Goal: Information Seeking & Learning: Check status

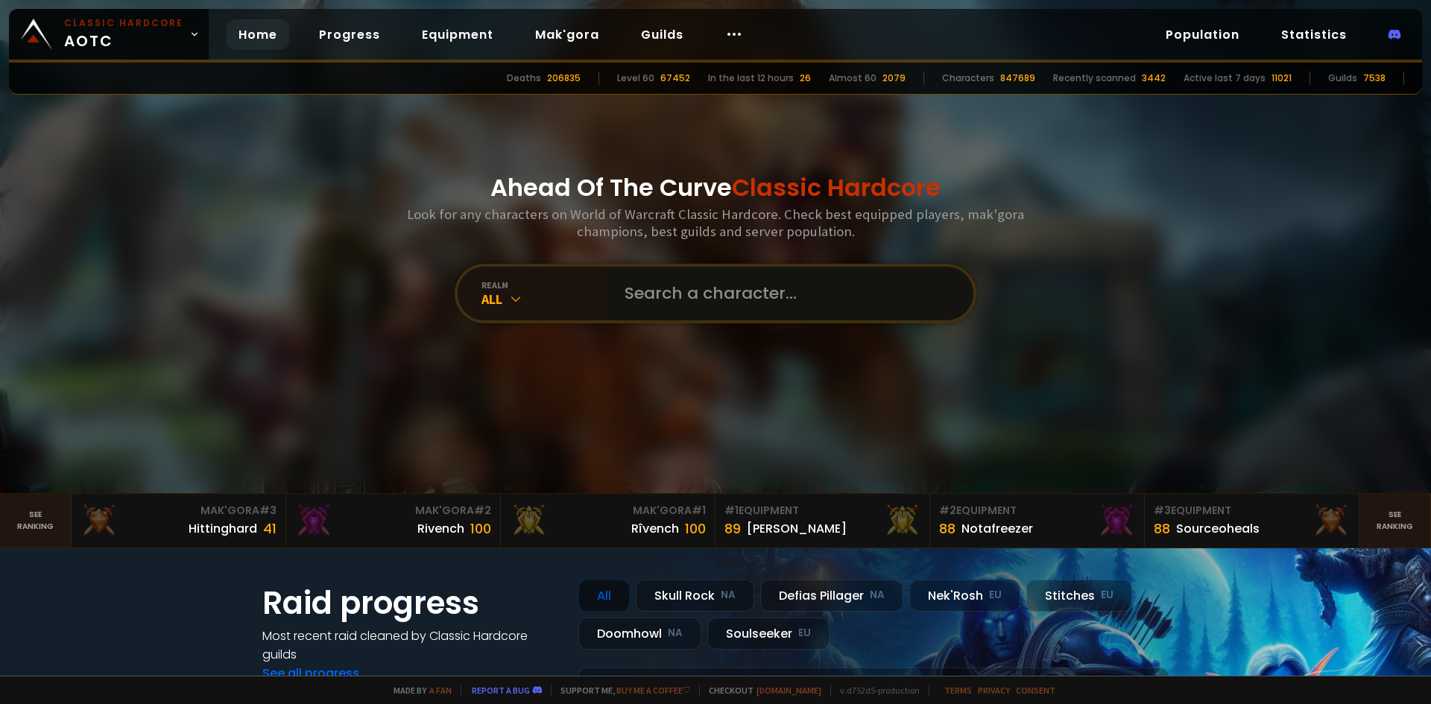
click at [621, 295] on input "text" at bounding box center [786, 294] width 340 height 54
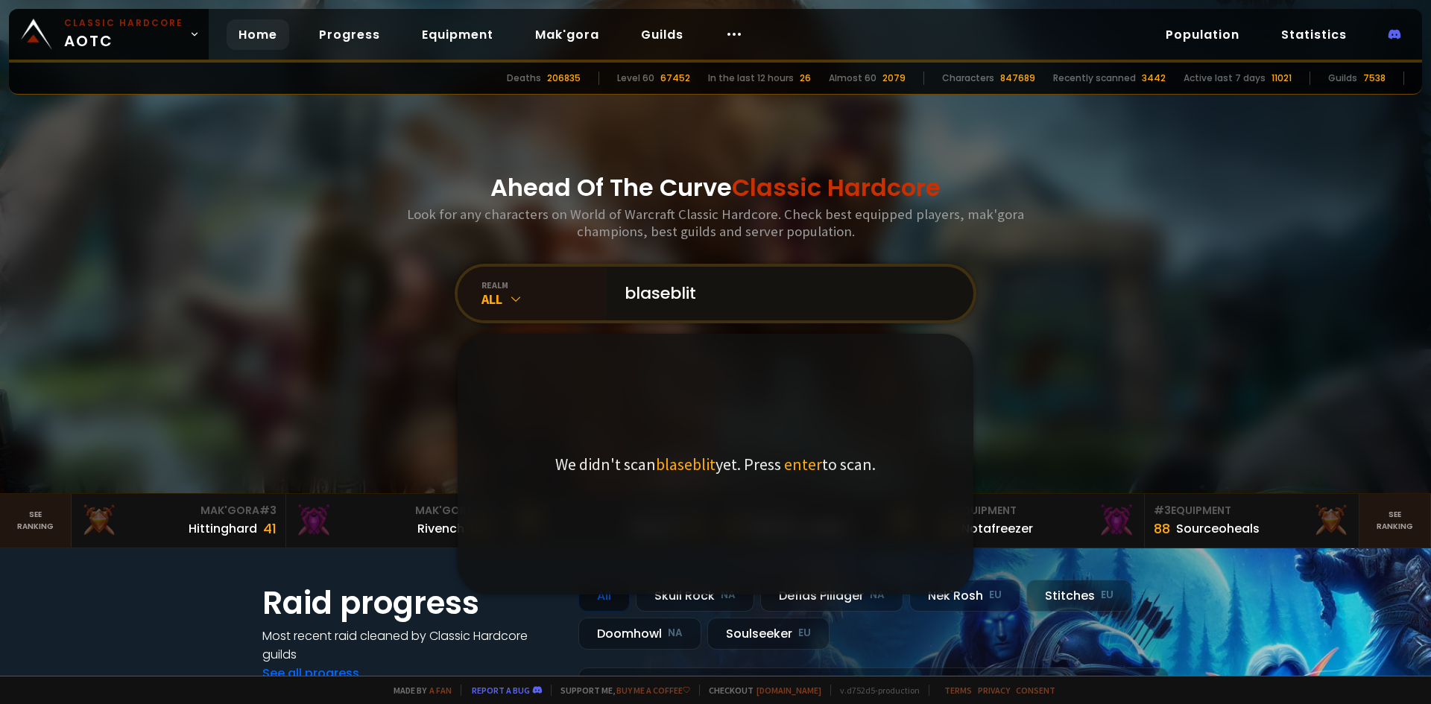
type input "blaseblitz"
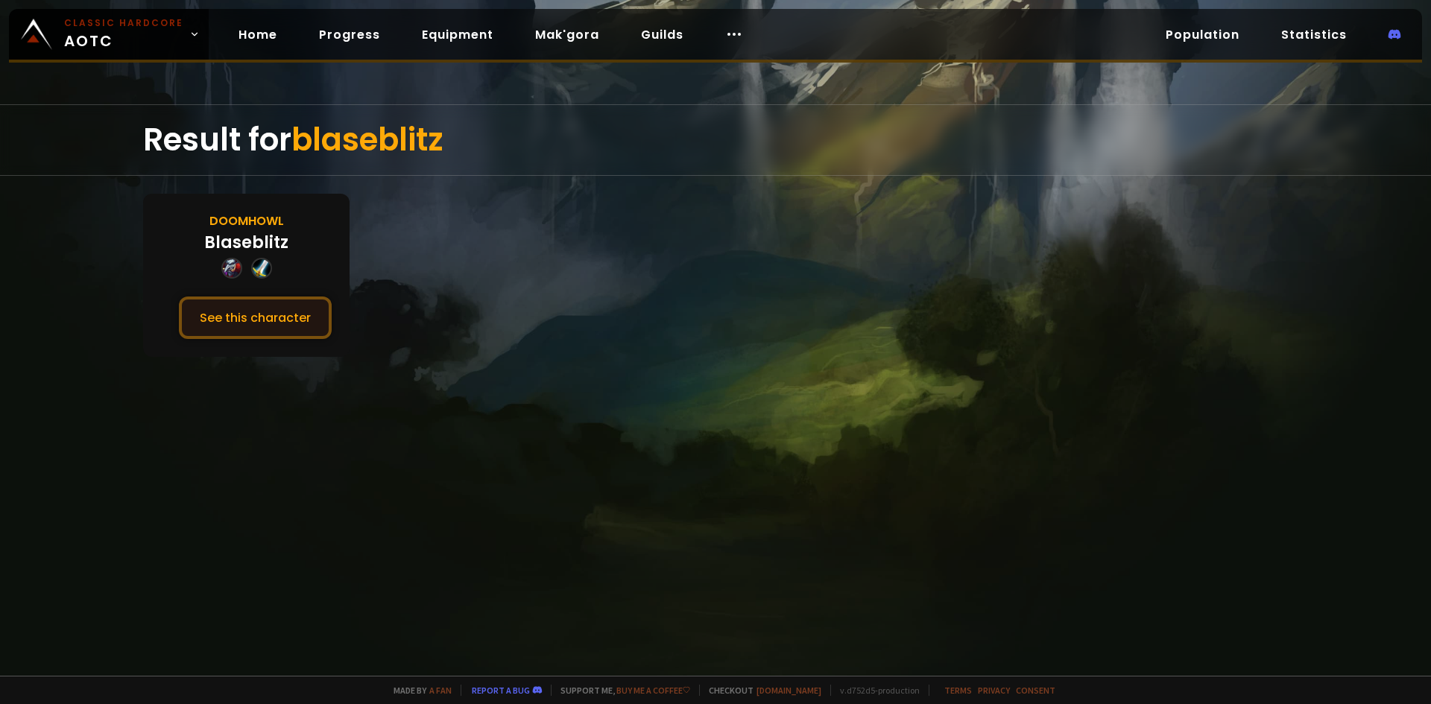
click at [270, 328] on button "See this character" at bounding box center [255, 318] width 153 height 42
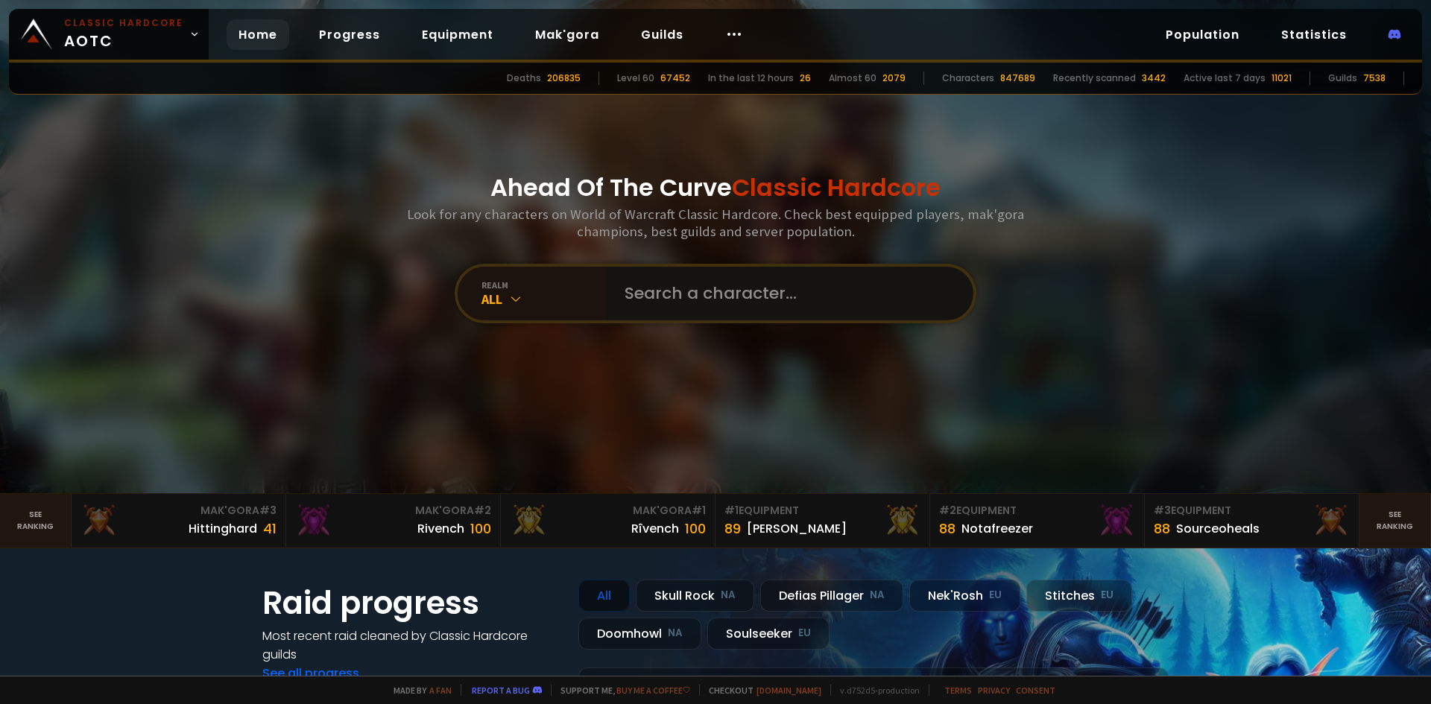
click at [642, 289] on input "text" at bounding box center [786, 294] width 340 height 54
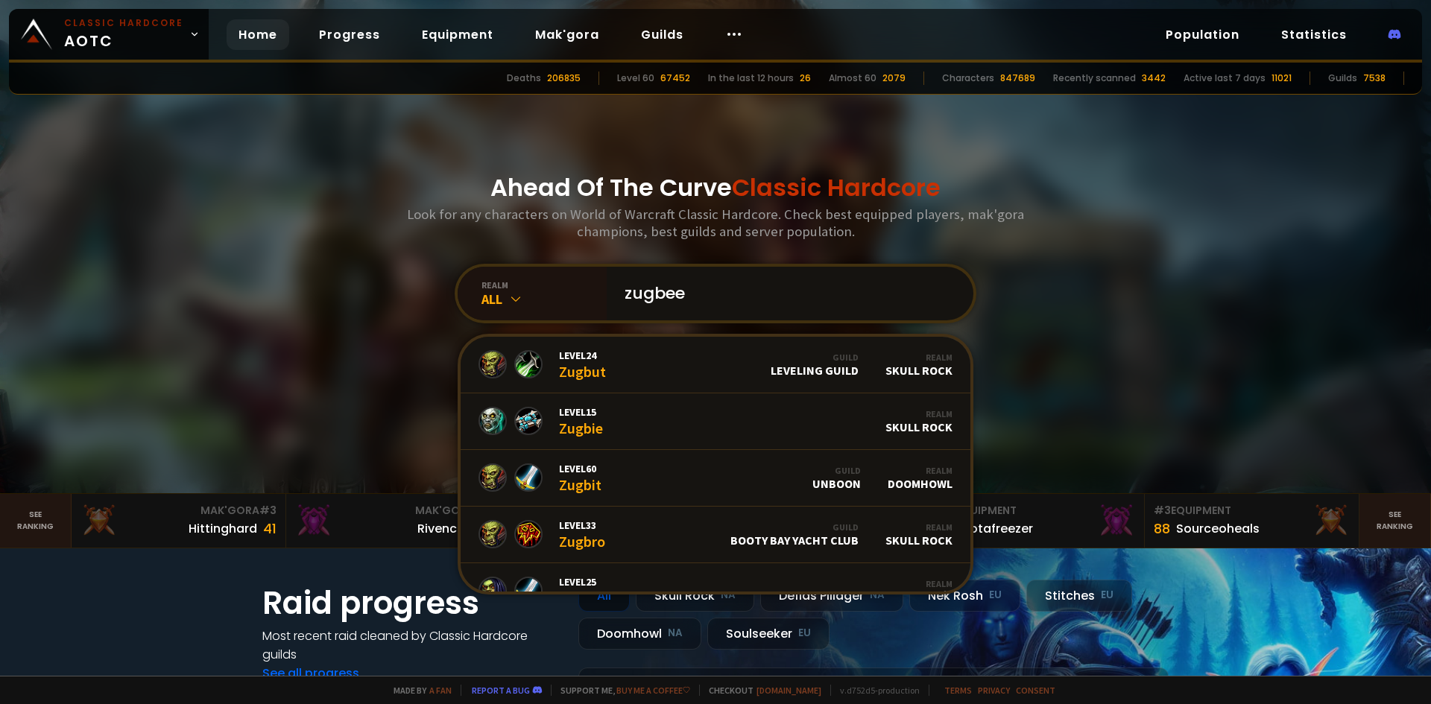
type input "zugbeer"
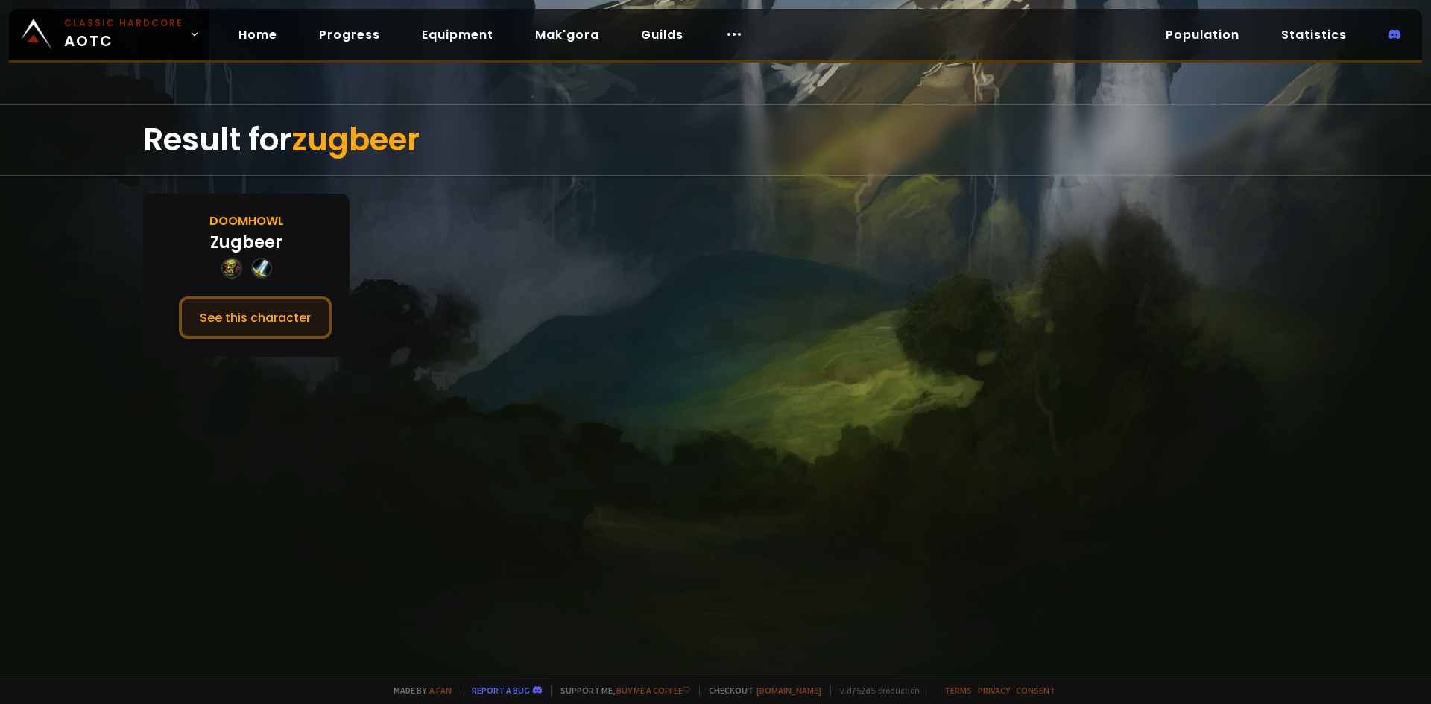
click at [274, 304] on button "See this character" at bounding box center [255, 318] width 153 height 42
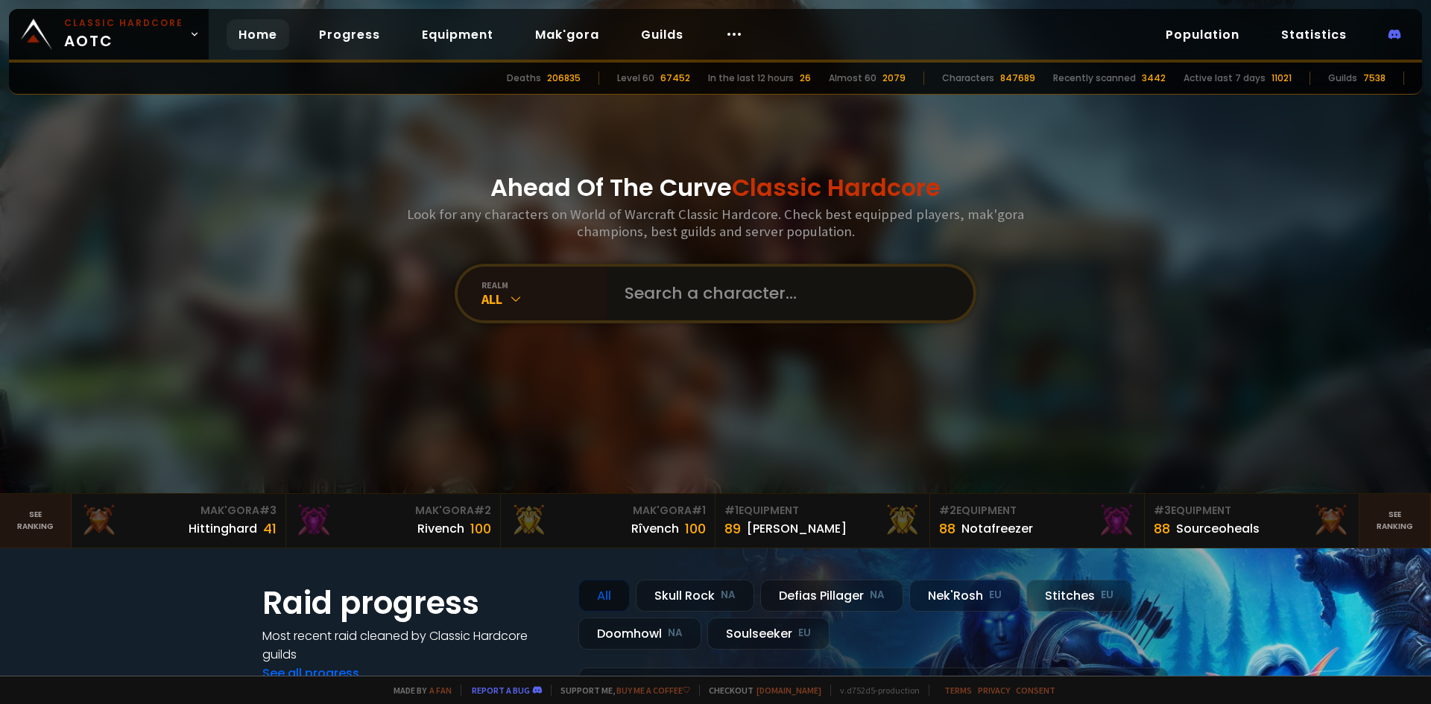
click at [766, 307] on input "text" at bounding box center [786, 294] width 340 height 54
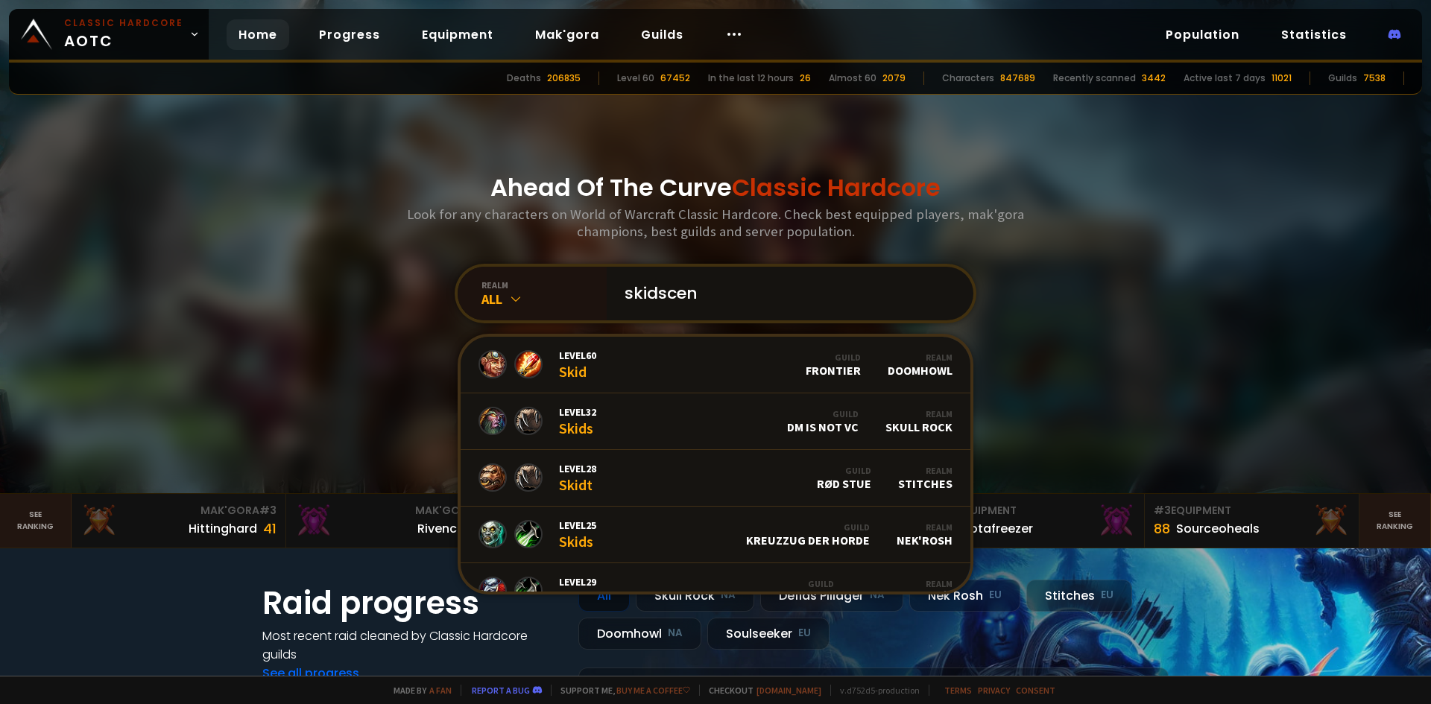
type input "skidscent"
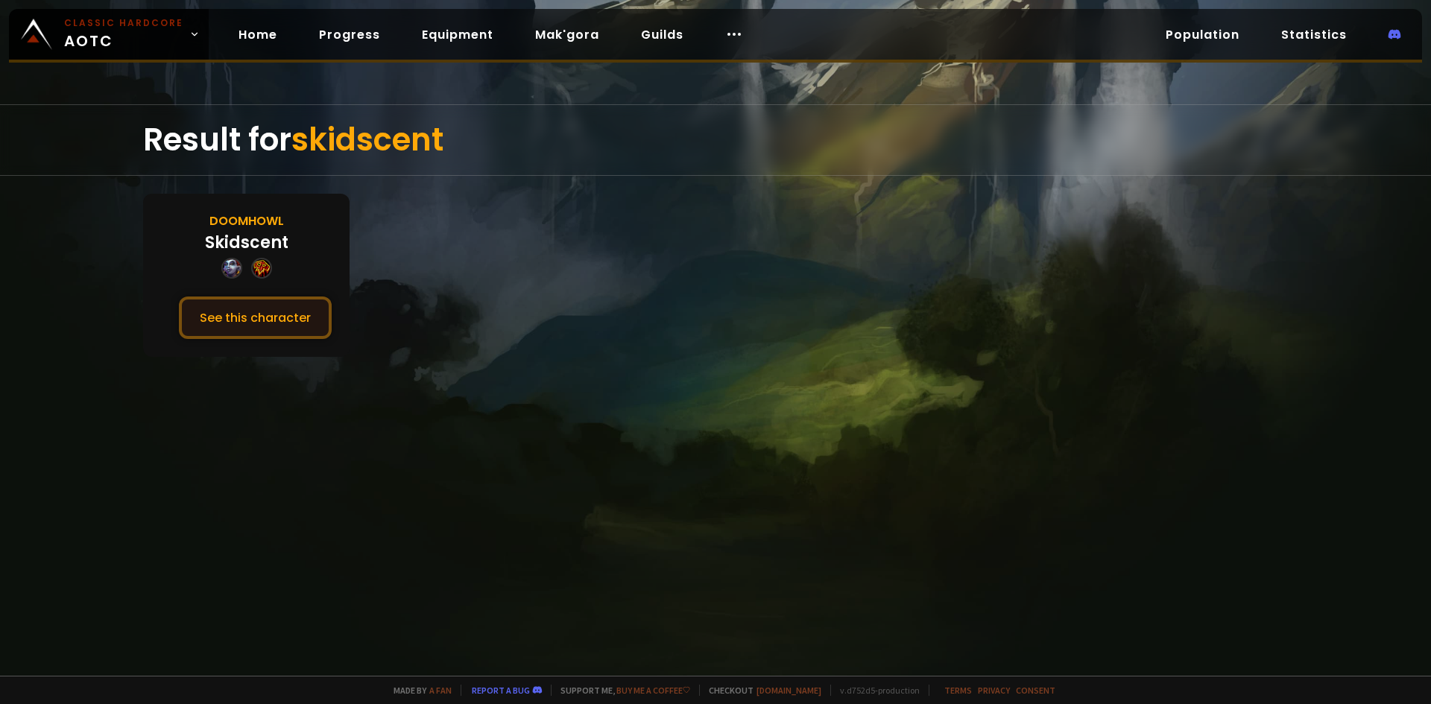
click at [283, 306] on button "See this character" at bounding box center [255, 318] width 153 height 42
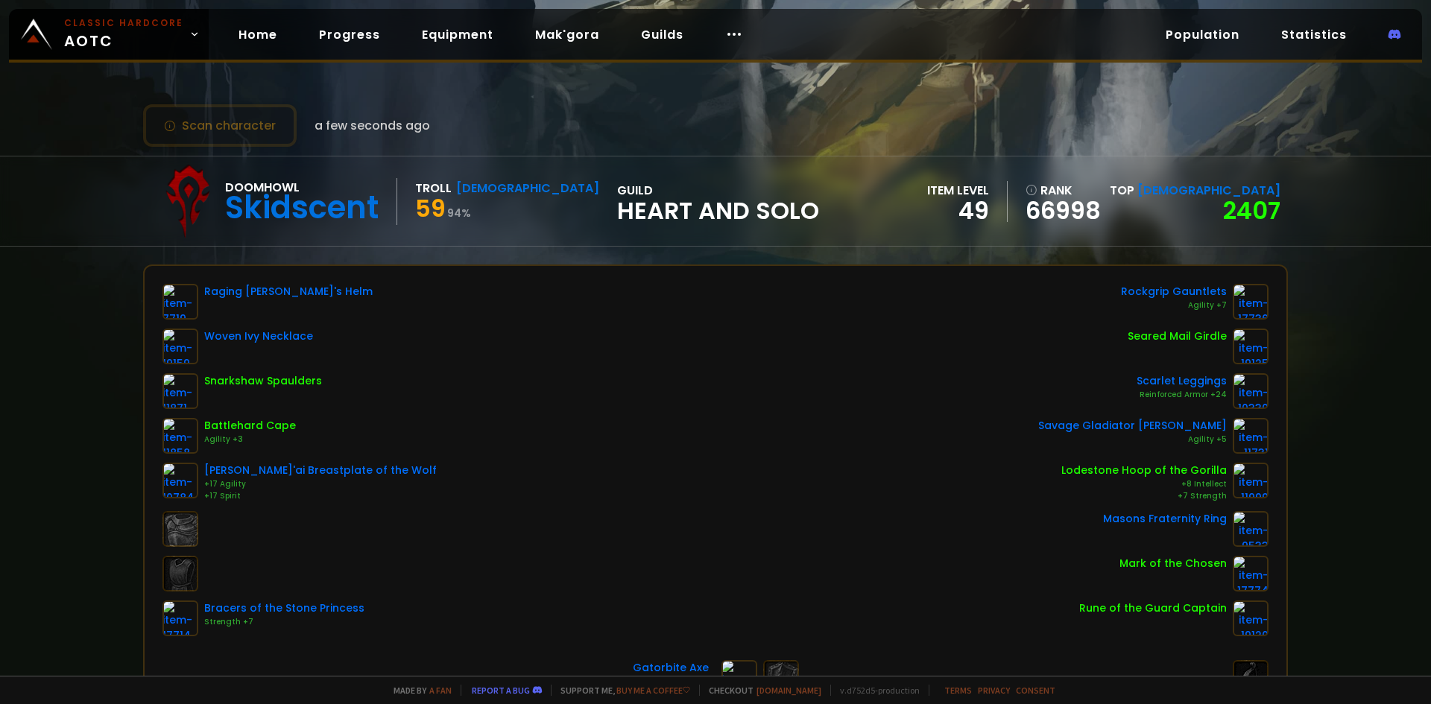
scroll to position [149, 0]
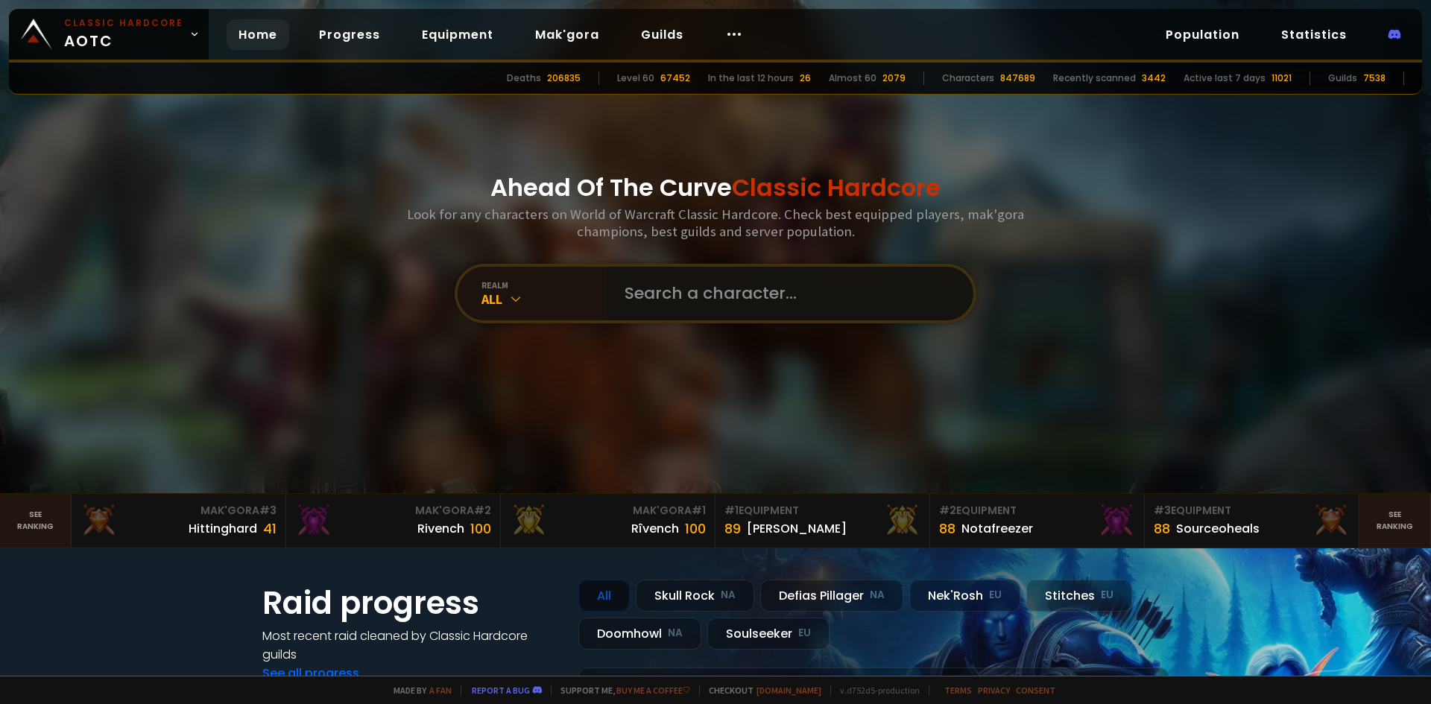
click at [665, 292] on input "text" at bounding box center [786, 294] width 340 height 54
type input "moki"
click at [693, 292] on input "text" at bounding box center [786, 294] width 340 height 54
type input "mokai"
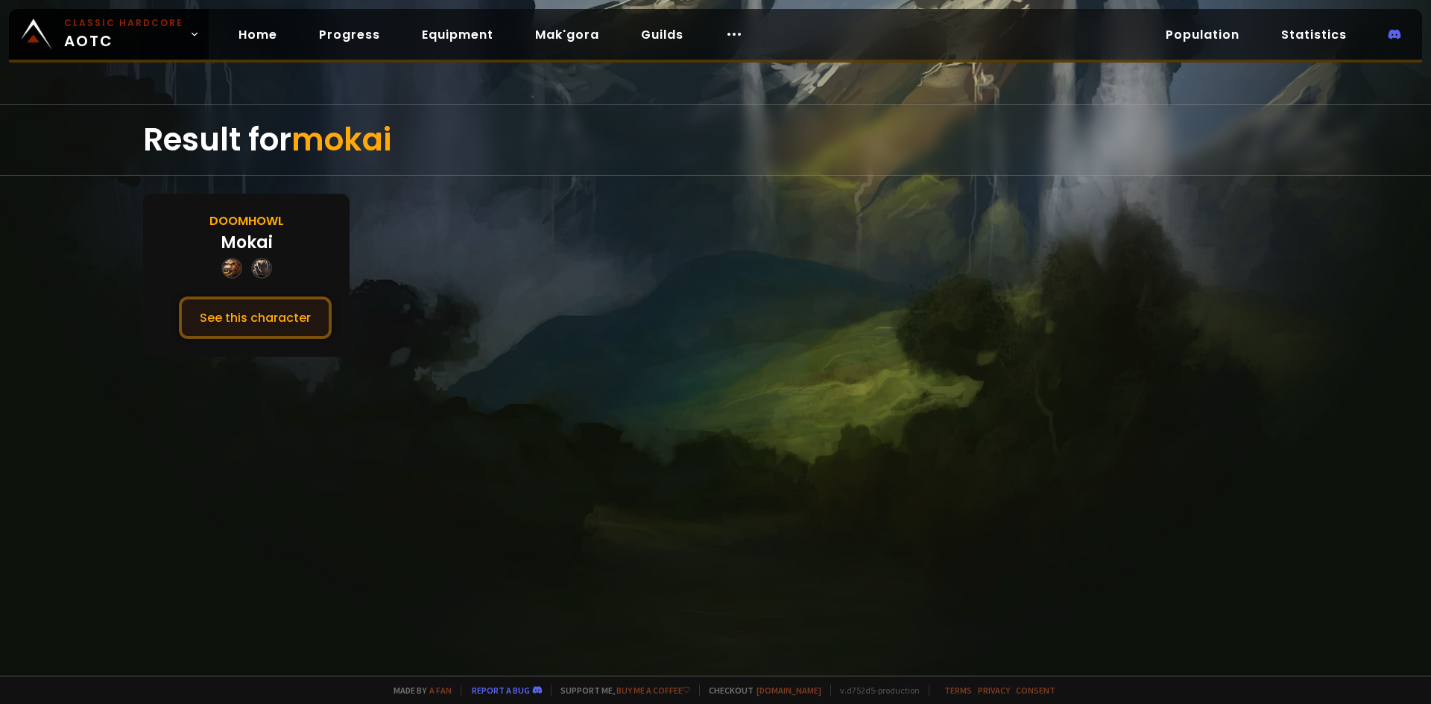
click at [289, 315] on button "See this character" at bounding box center [255, 318] width 153 height 42
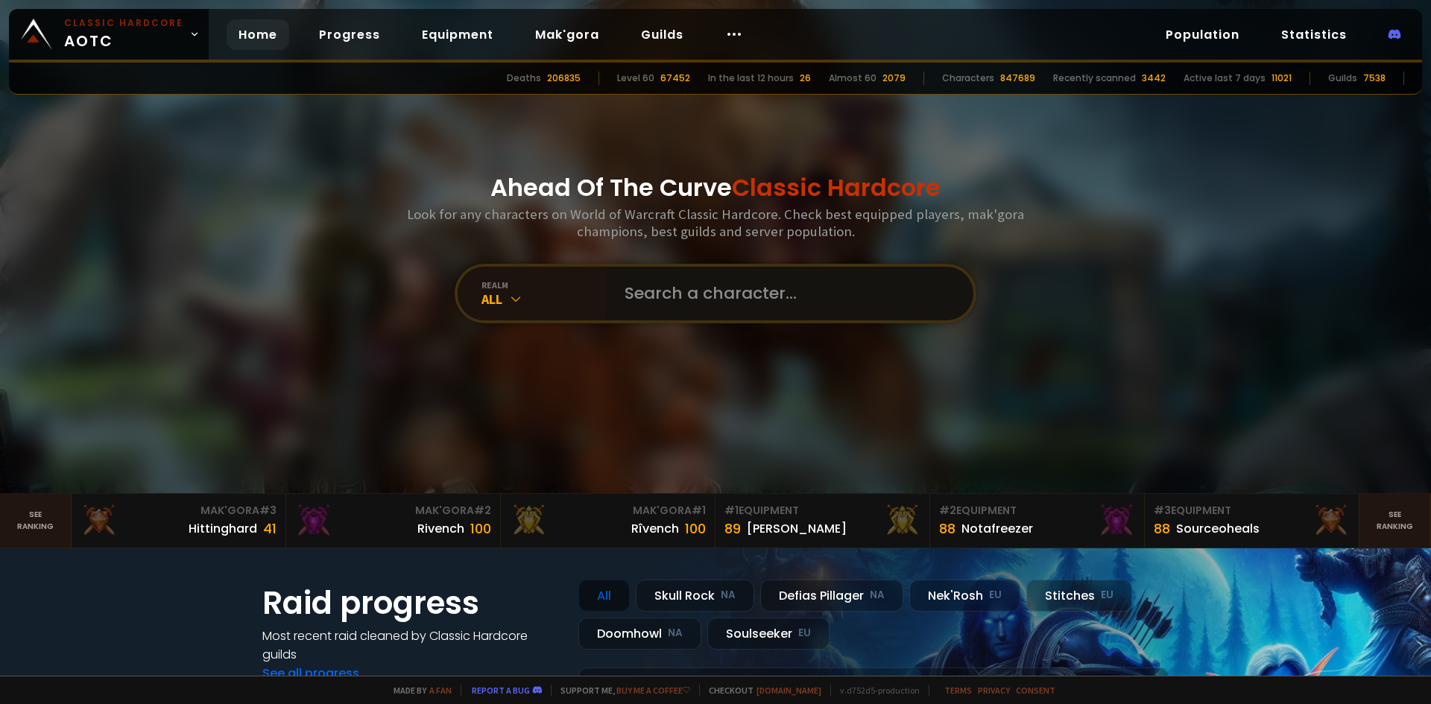
click at [634, 285] on input "text" at bounding box center [786, 294] width 340 height 54
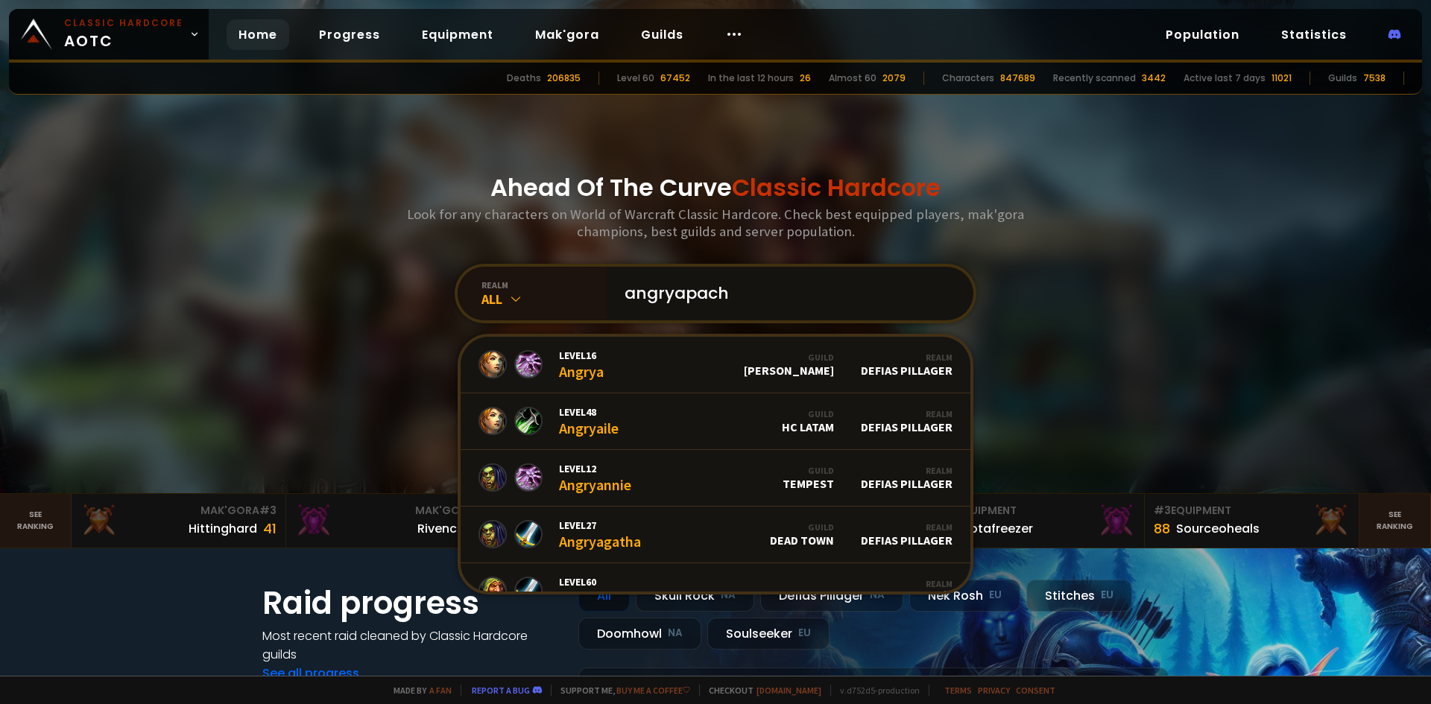
type input "angryapache"
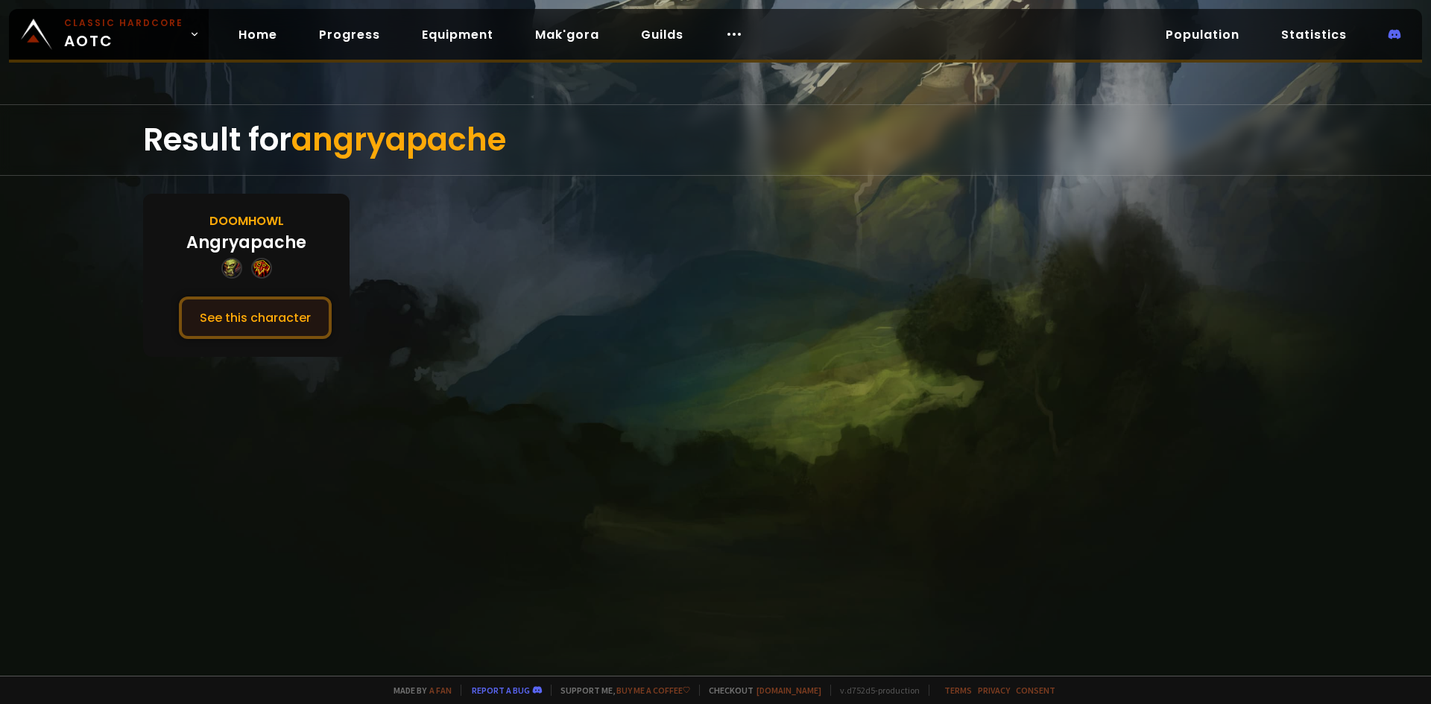
click at [240, 312] on button "See this character" at bounding box center [255, 318] width 153 height 42
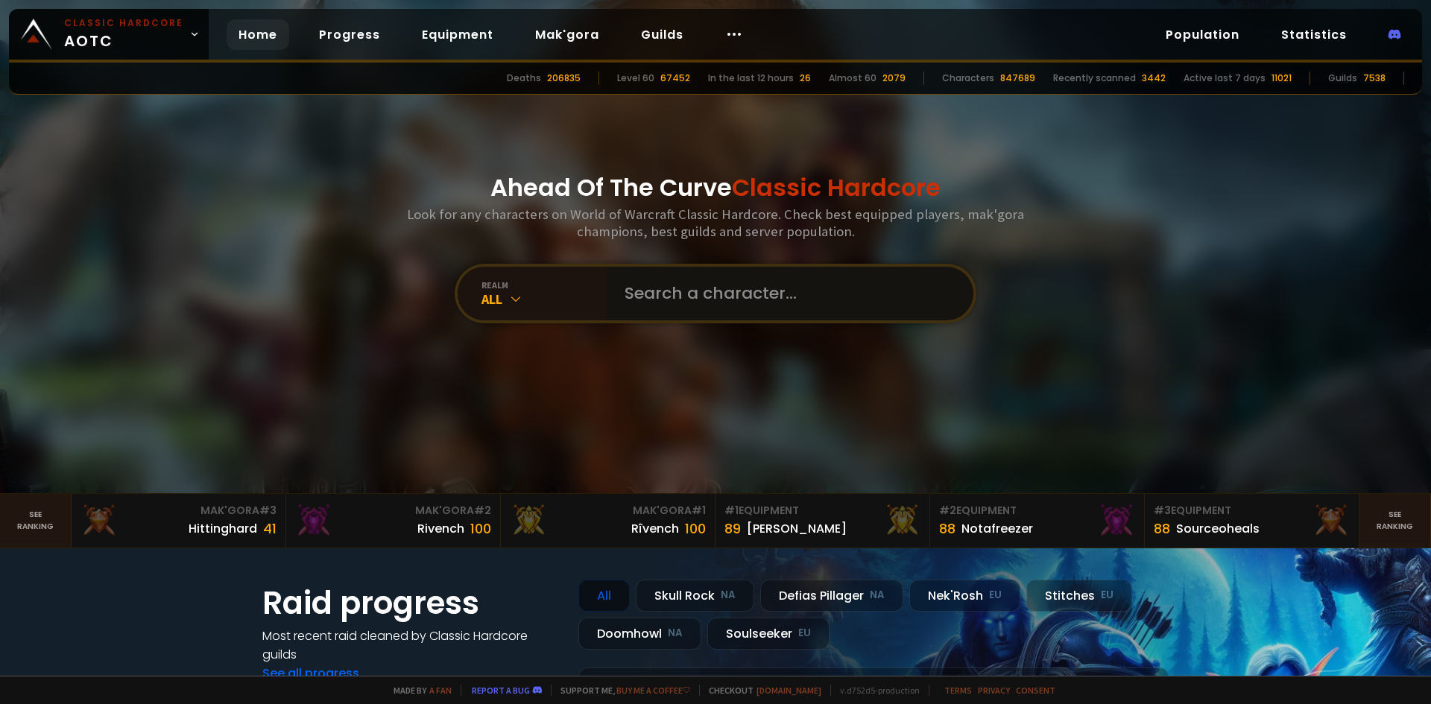
click at [679, 286] on input "text" at bounding box center [786, 294] width 340 height 54
click at [676, 309] on input "text" at bounding box center [786, 294] width 340 height 54
type input "tankprio"
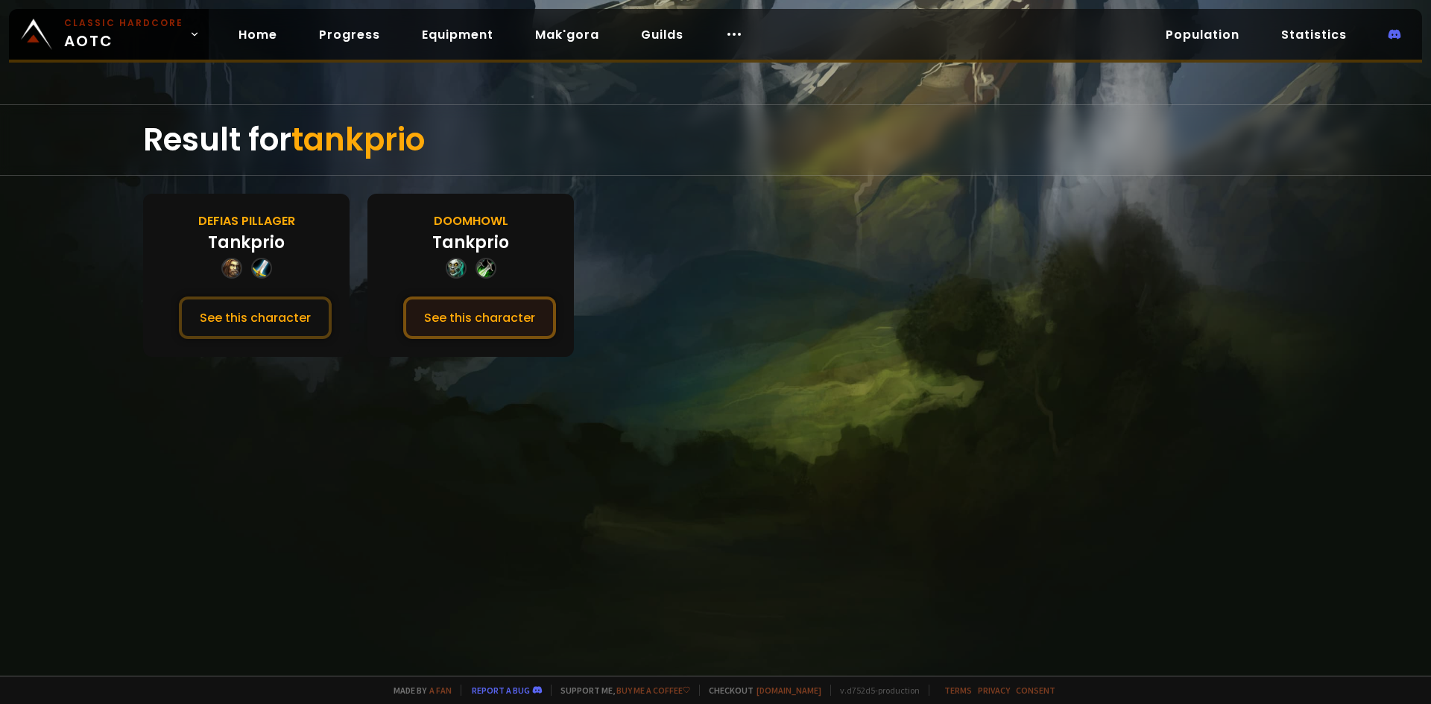
click at [443, 318] on button "See this character" at bounding box center [479, 318] width 153 height 42
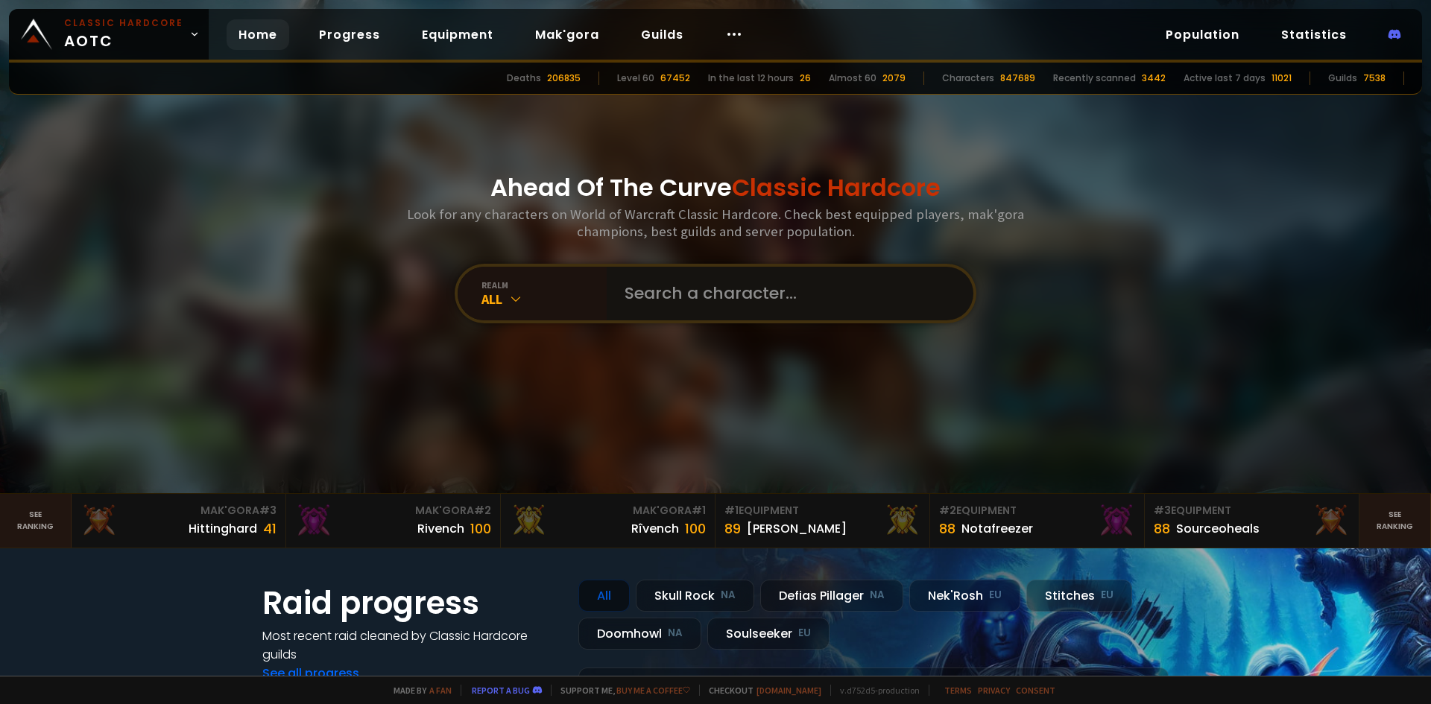
click at [667, 300] on input "text" at bounding box center [786, 294] width 340 height 54
type input "crabtaco"
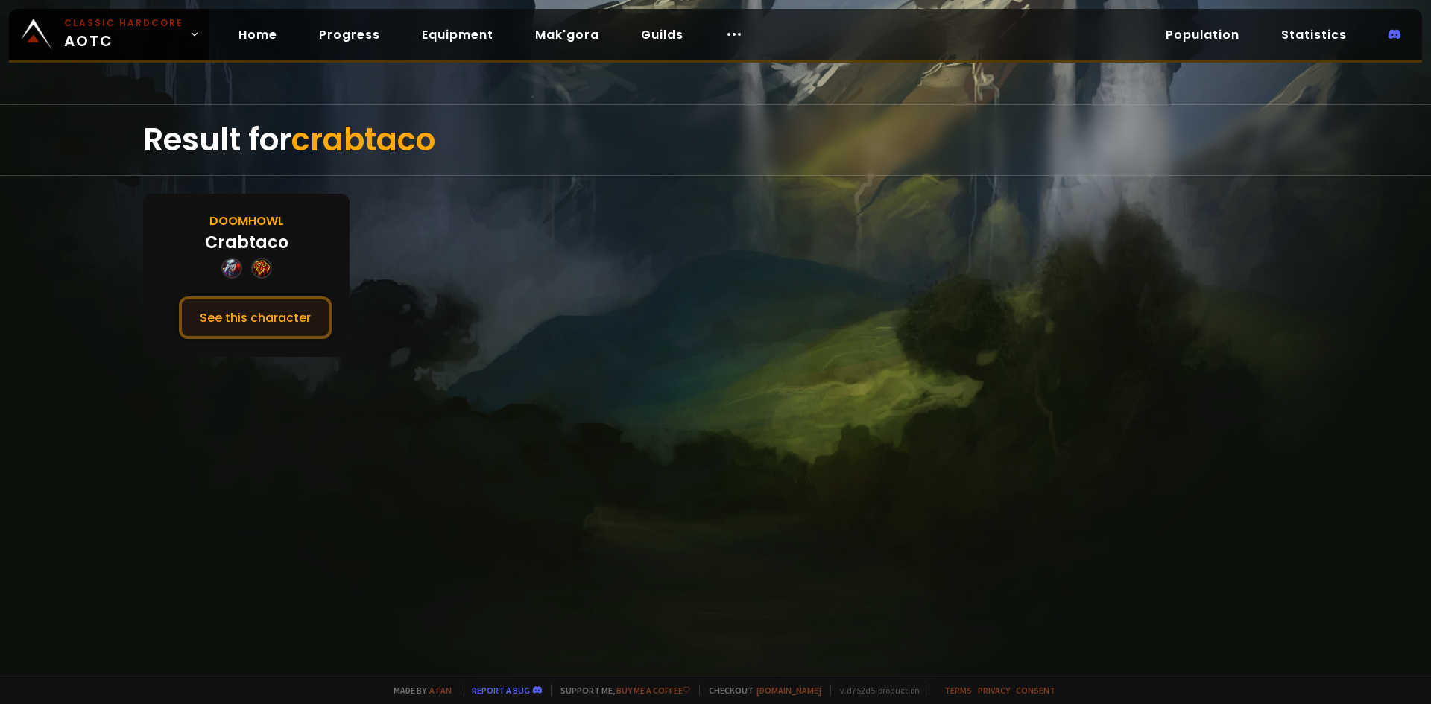
click at [312, 318] on button "See this character" at bounding box center [255, 318] width 153 height 42
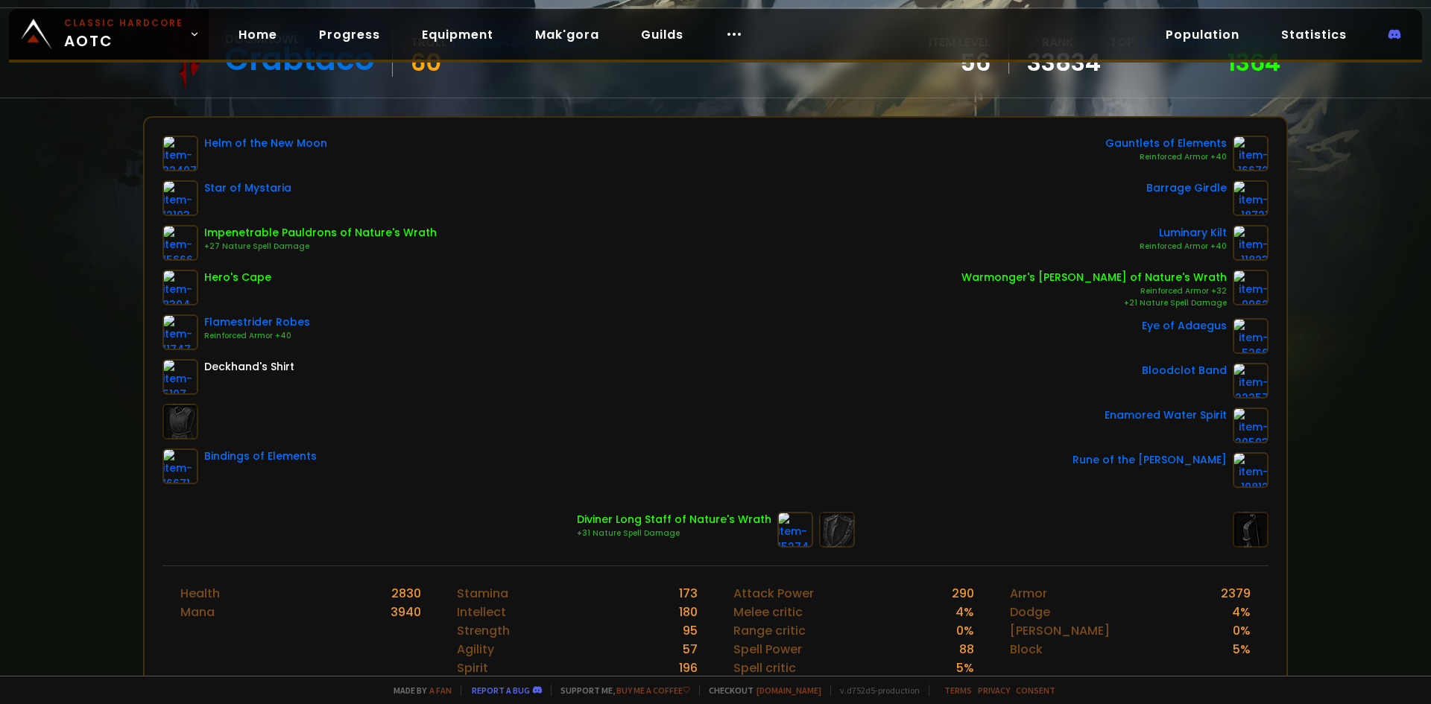
scroll to position [149, 0]
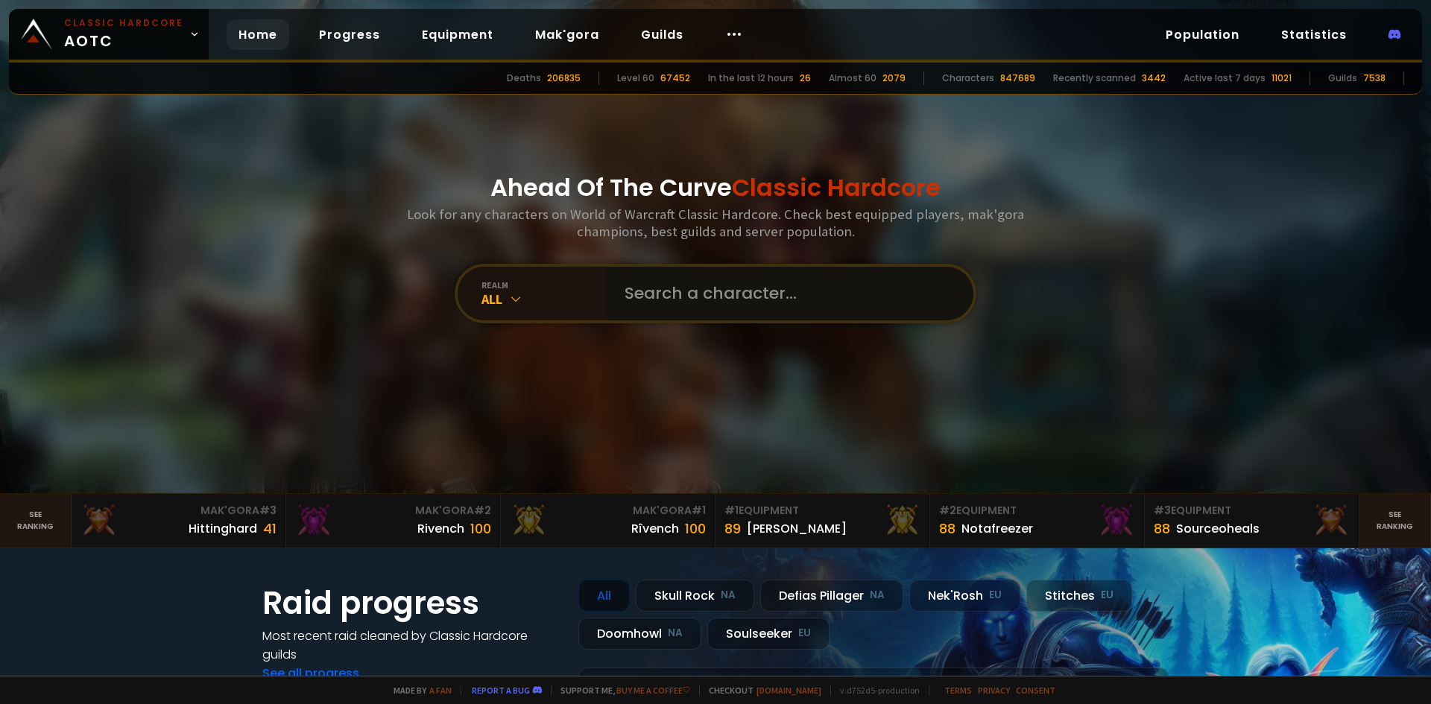
click at [655, 285] on input "text" at bounding box center [786, 294] width 340 height 54
type input "rotmilk"
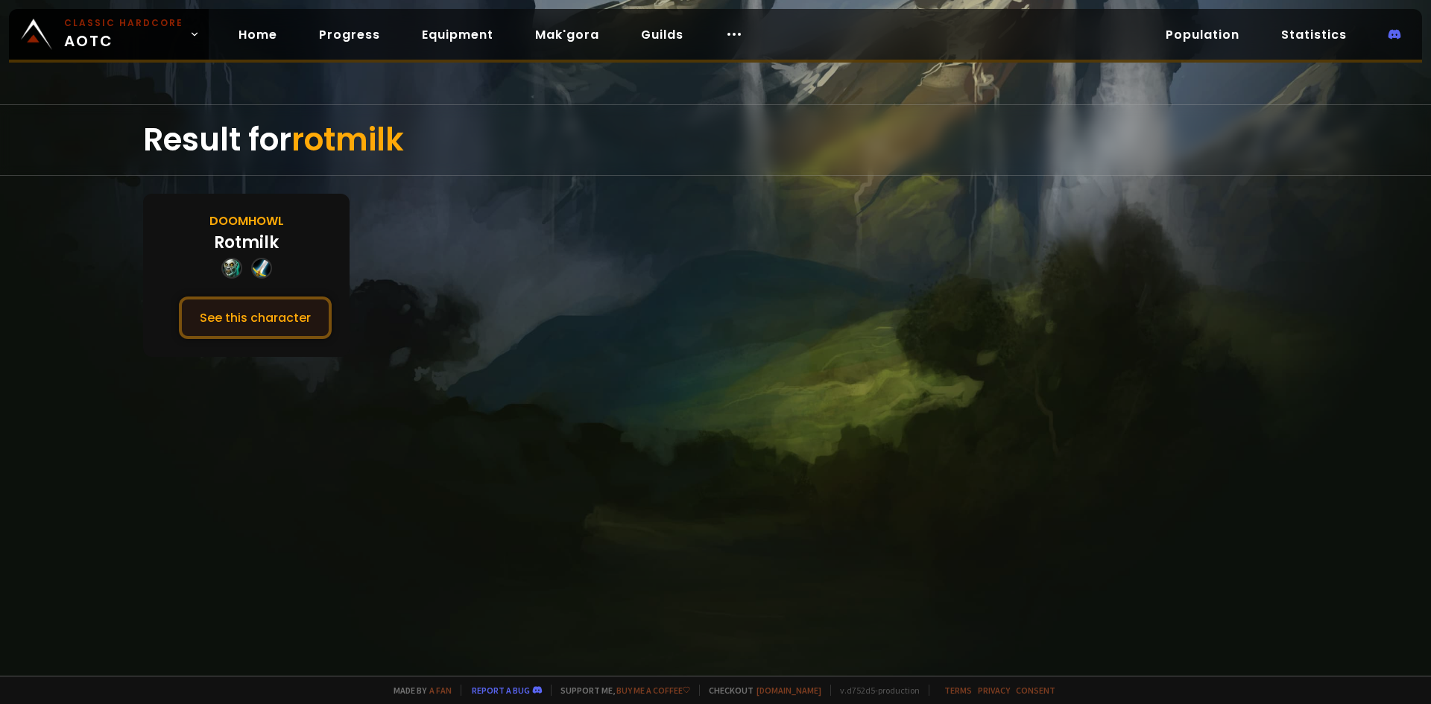
click at [286, 310] on button "See this character" at bounding box center [255, 318] width 153 height 42
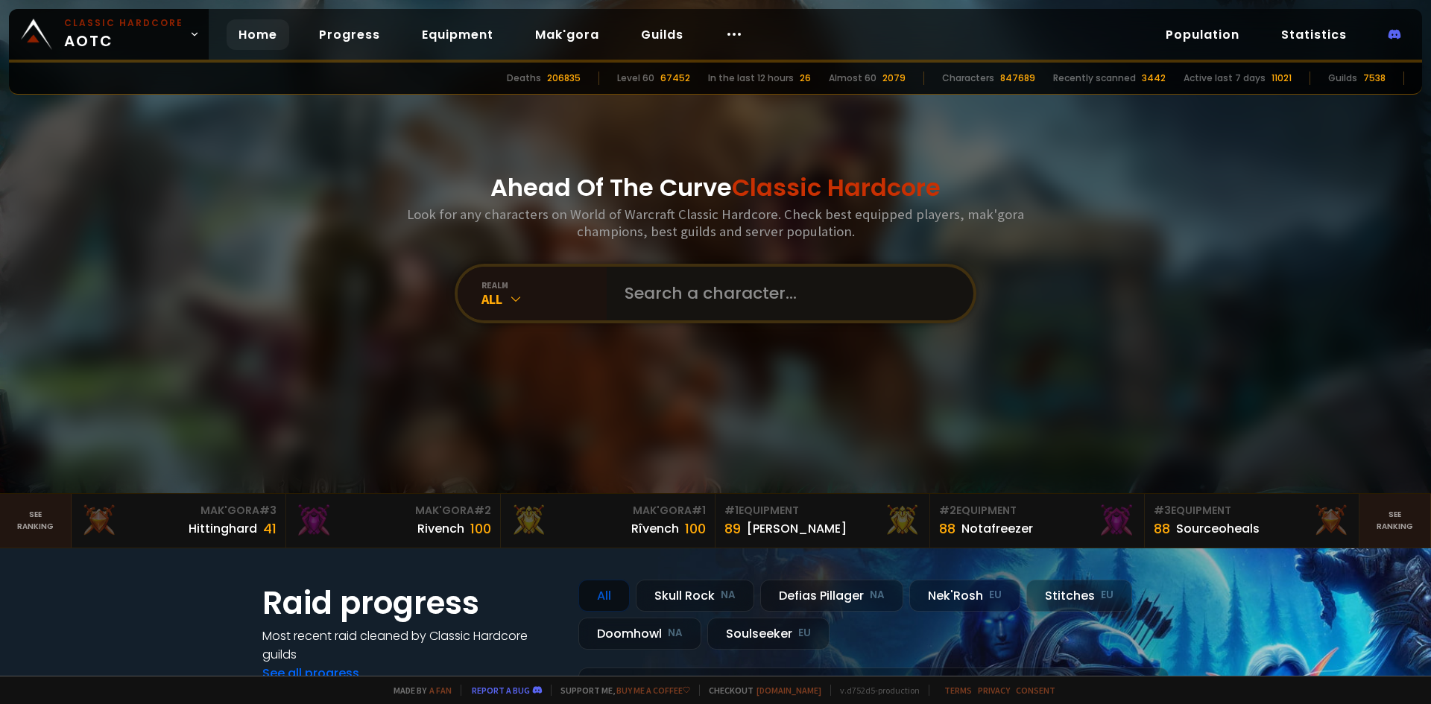
click at [672, 300] on input "text" at bounding box center [786, 294] width 340 height 54
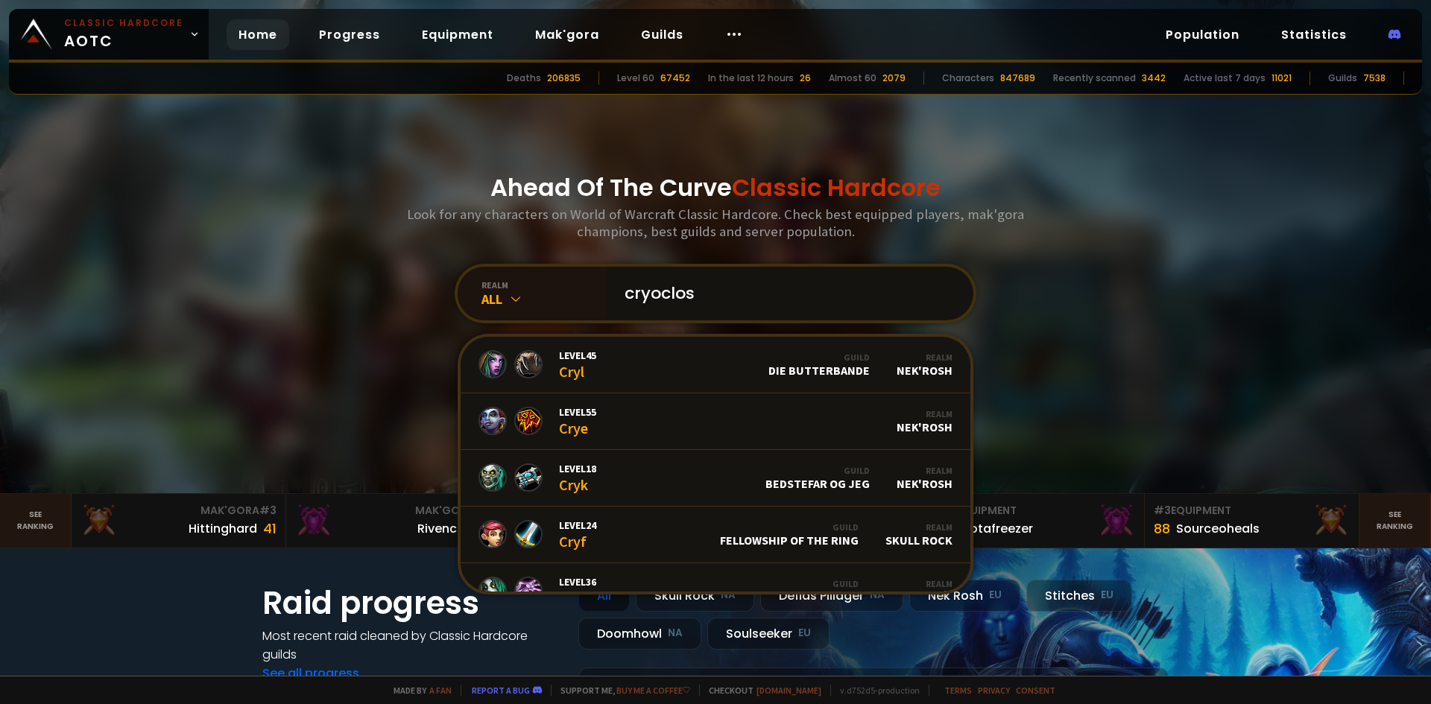
type input "cryoclose"
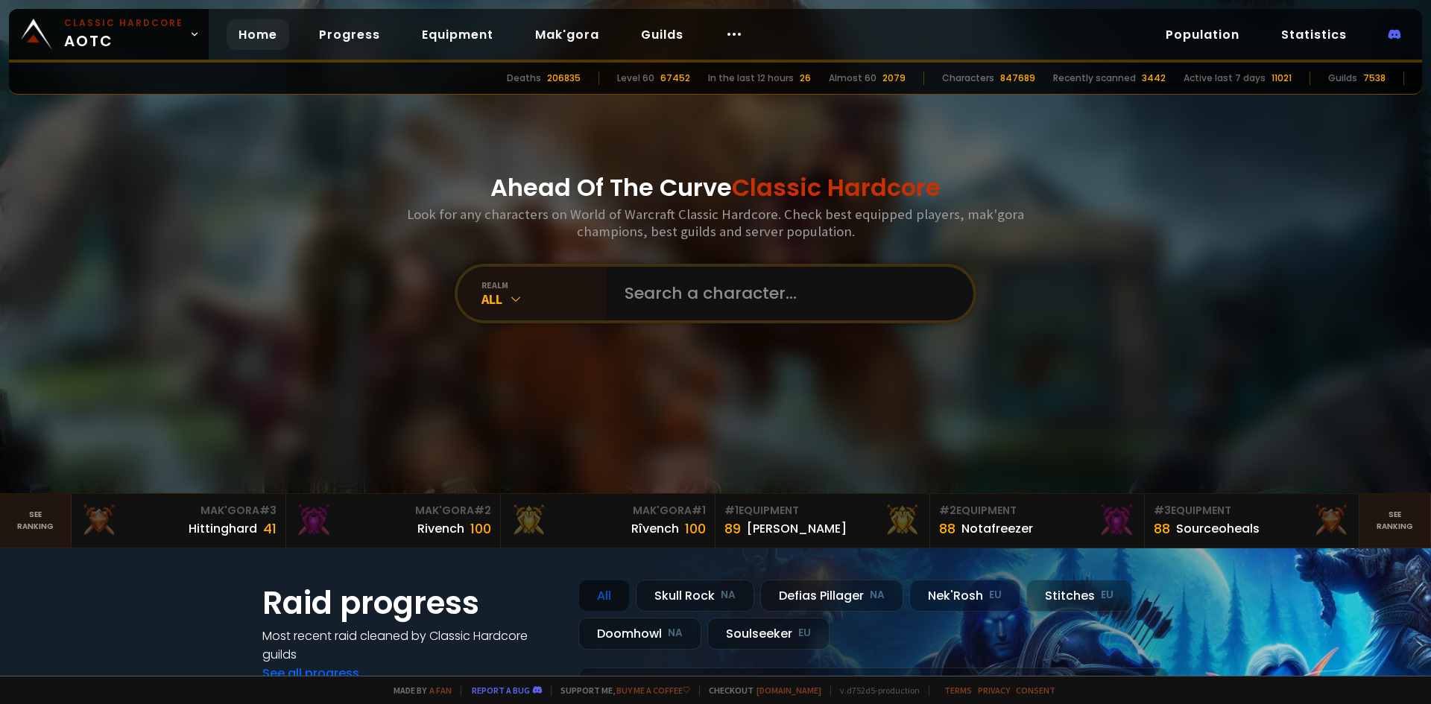
click at [689, 324] on div "Ahead Of The Curve Classic Hardcore Look for any characters on World of Warcraf…" at bounding box center [716, 247] width 898 height 494
click at [690, 306] on input "text" at bounding box center [786, 294] width 340 height 54
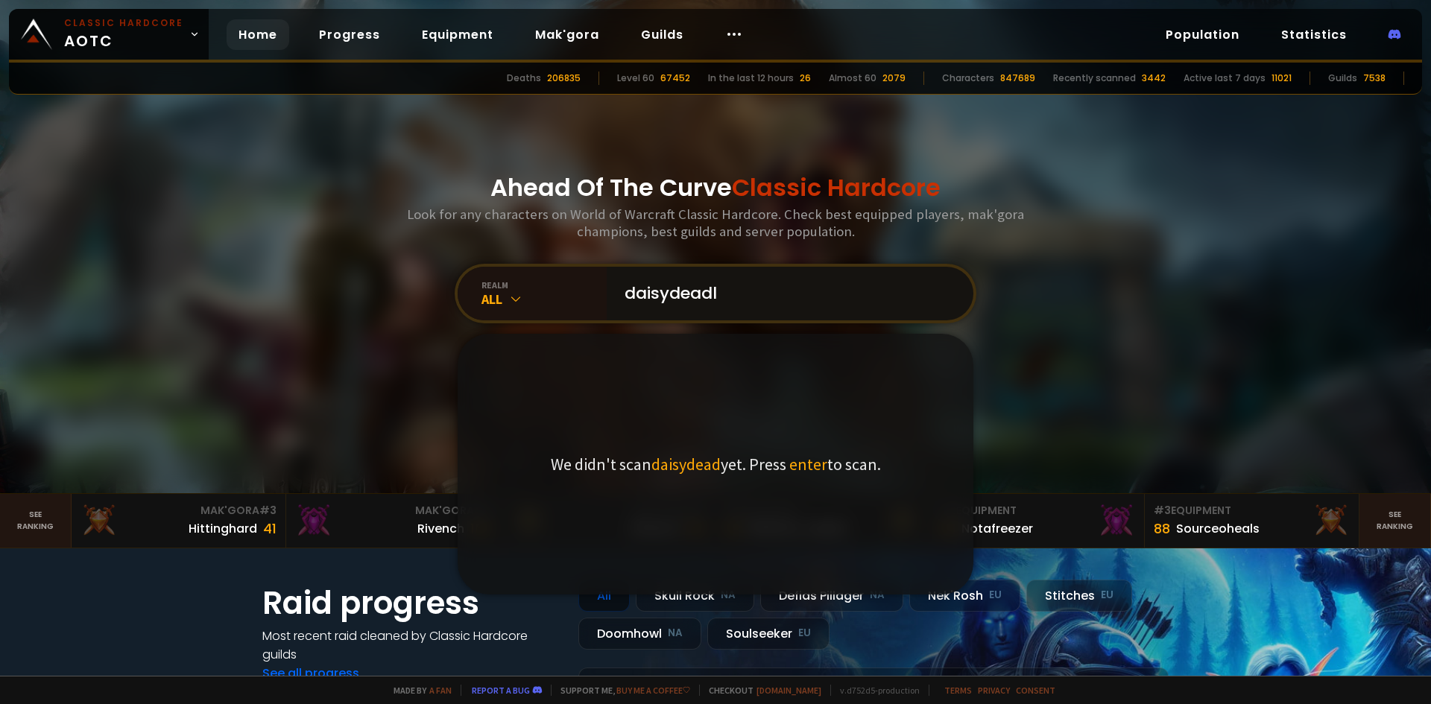
type input "daisydeadly"
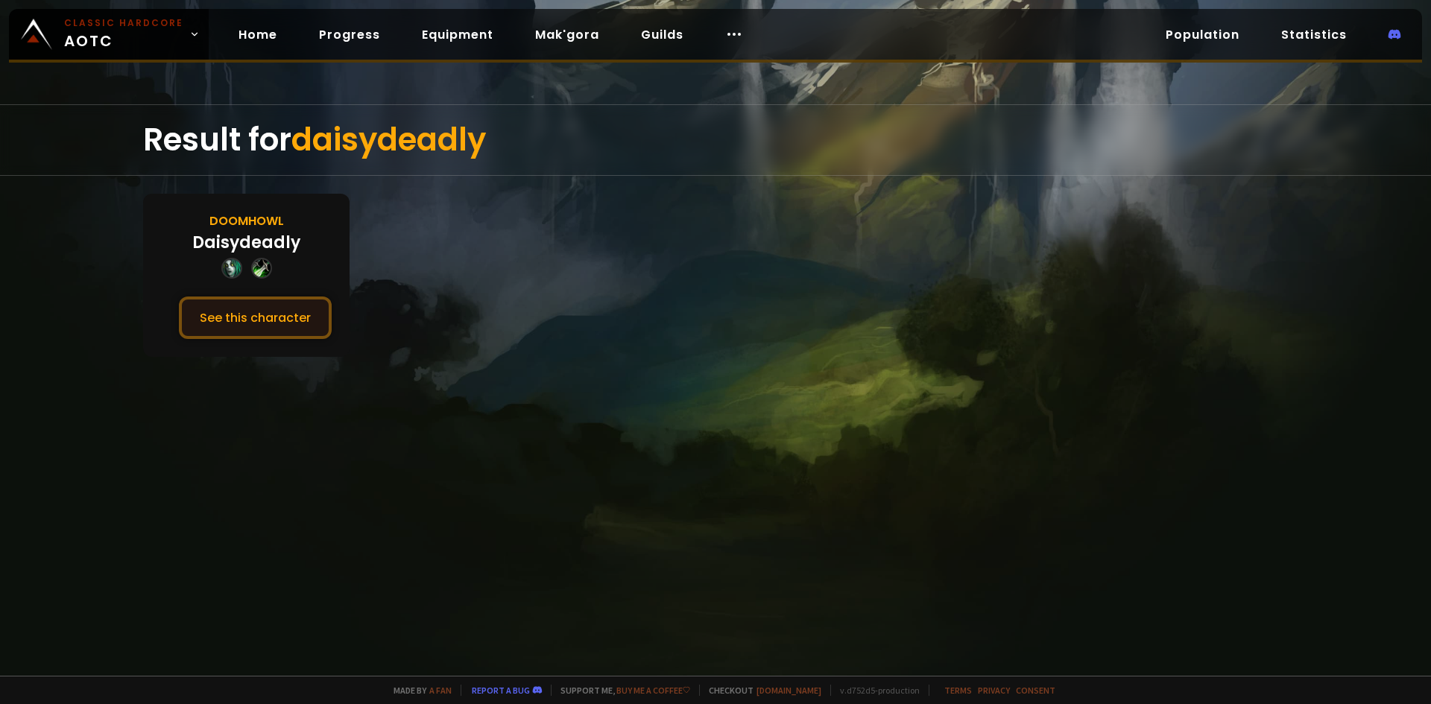
click at [266, 324] on button "See this character" at bounding box center [255, 318] width 153 height 42
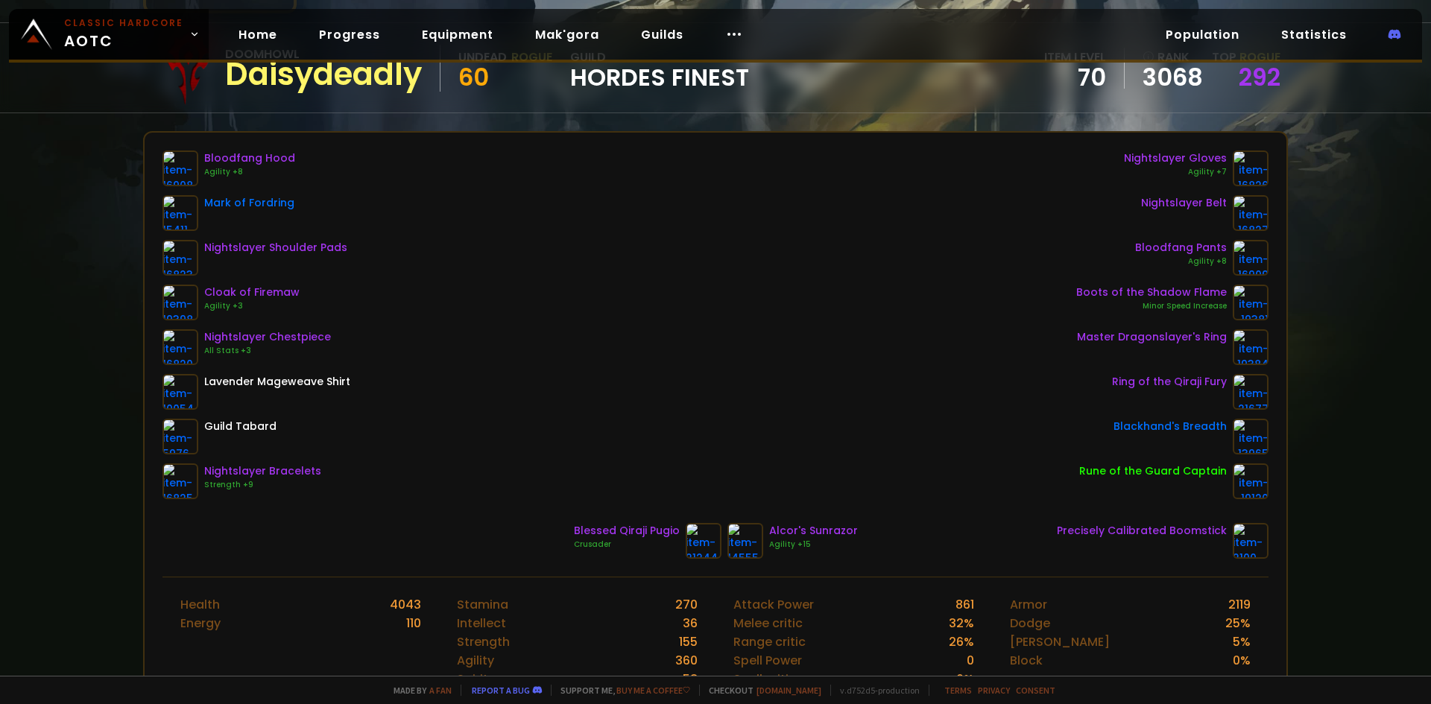
scroll to position [149, 0]
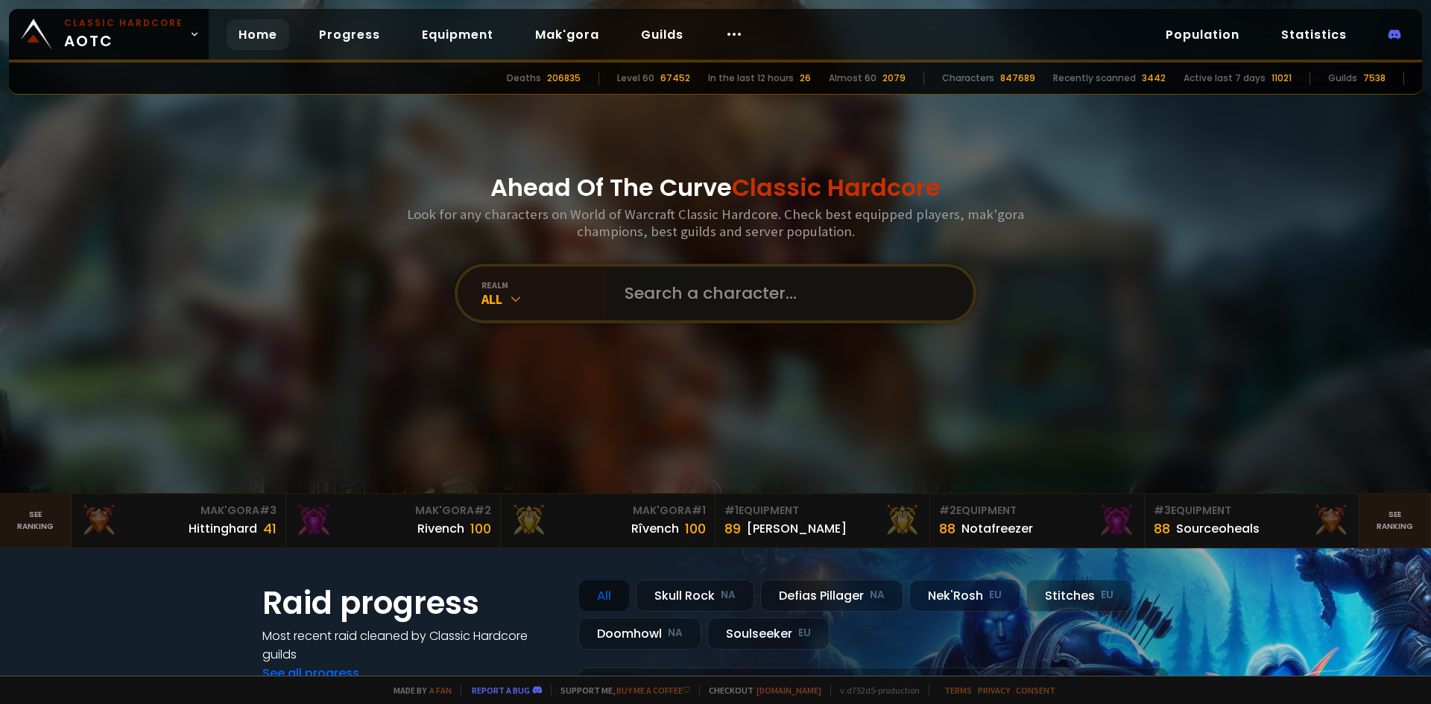
click at [760, 303] on input "text" at bounding box center [786, 294] width 340 height 54
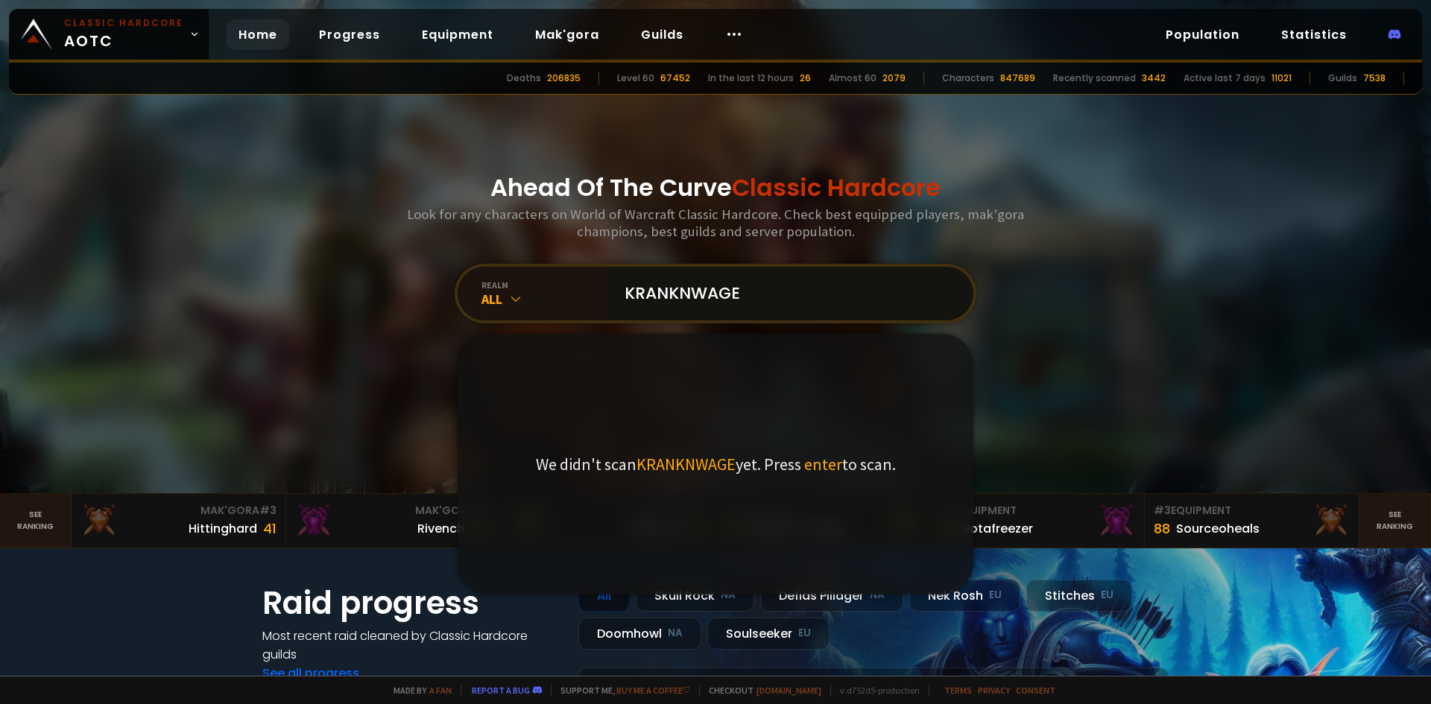
type input "KRANKNWAGEN"
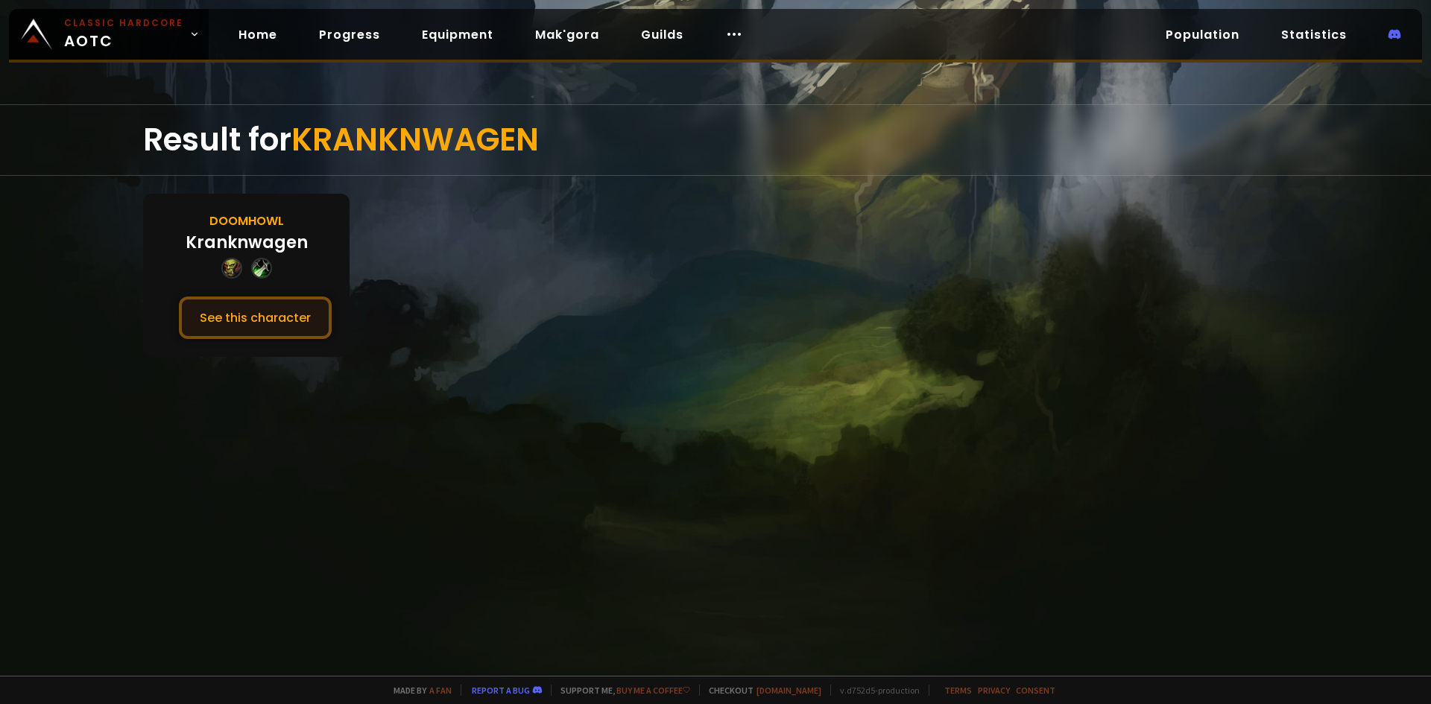
click at [252, 312] on button "See this character" at bounding box center [255, 318] width 153 height 42
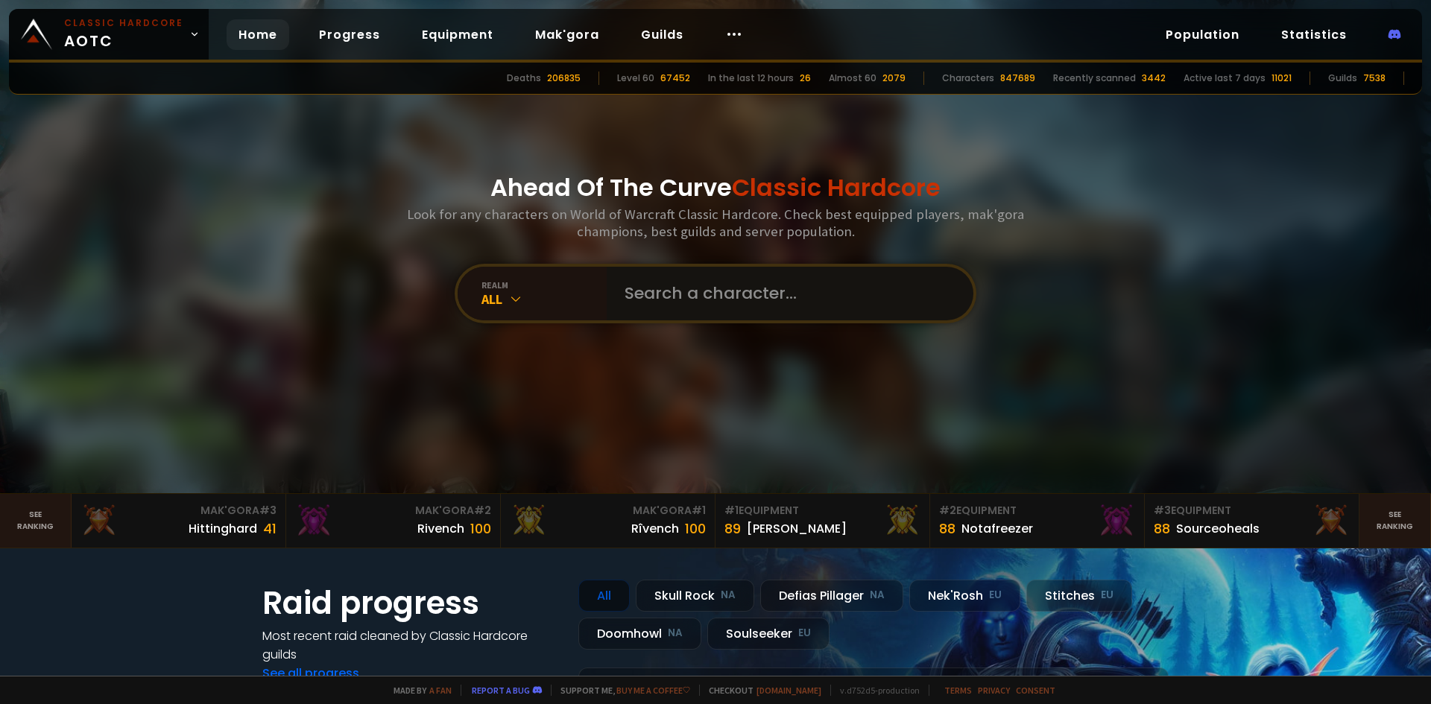
click at [652, 286] on input "text" at bounding box center [786, 294] width 340 height 54
type input "[PERSON_NAME]"
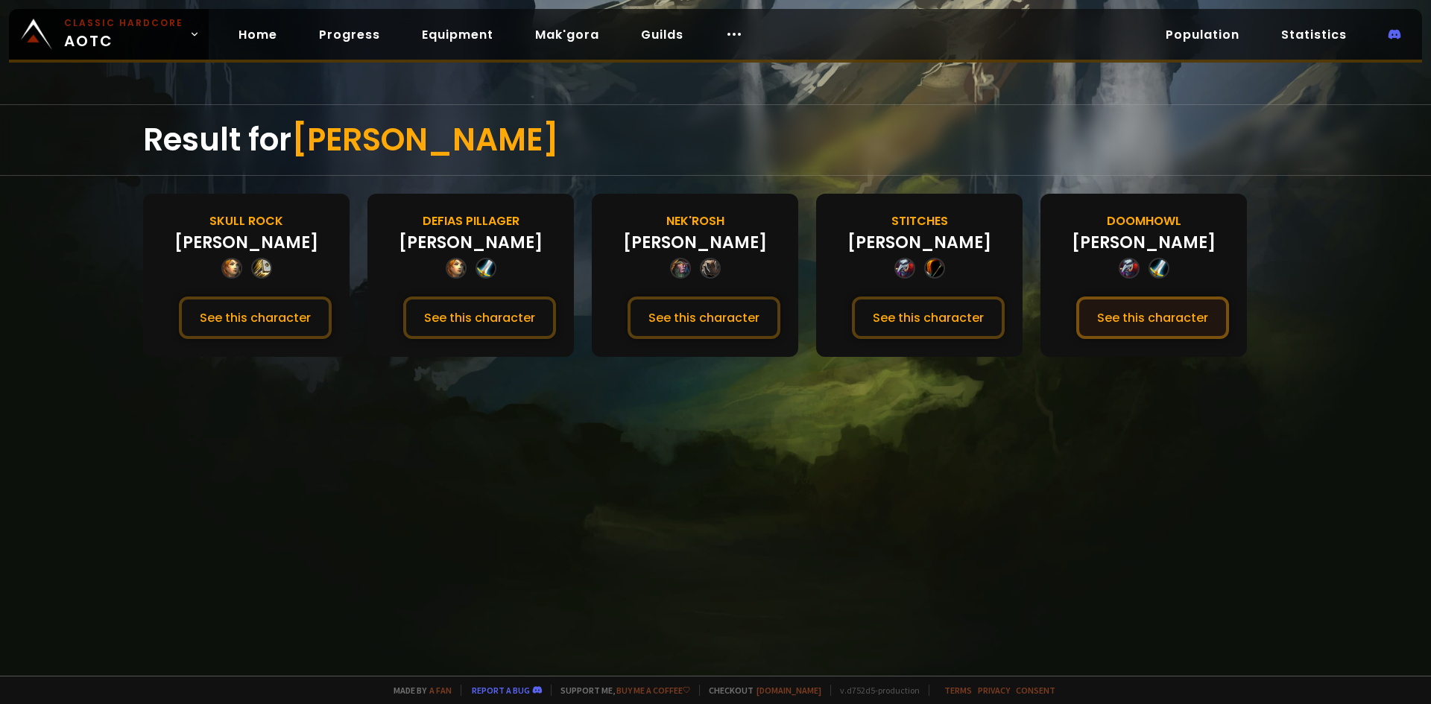
click at [1120, 315] on button "See this character" at bounding box center [1152, 318] width 153 height 42
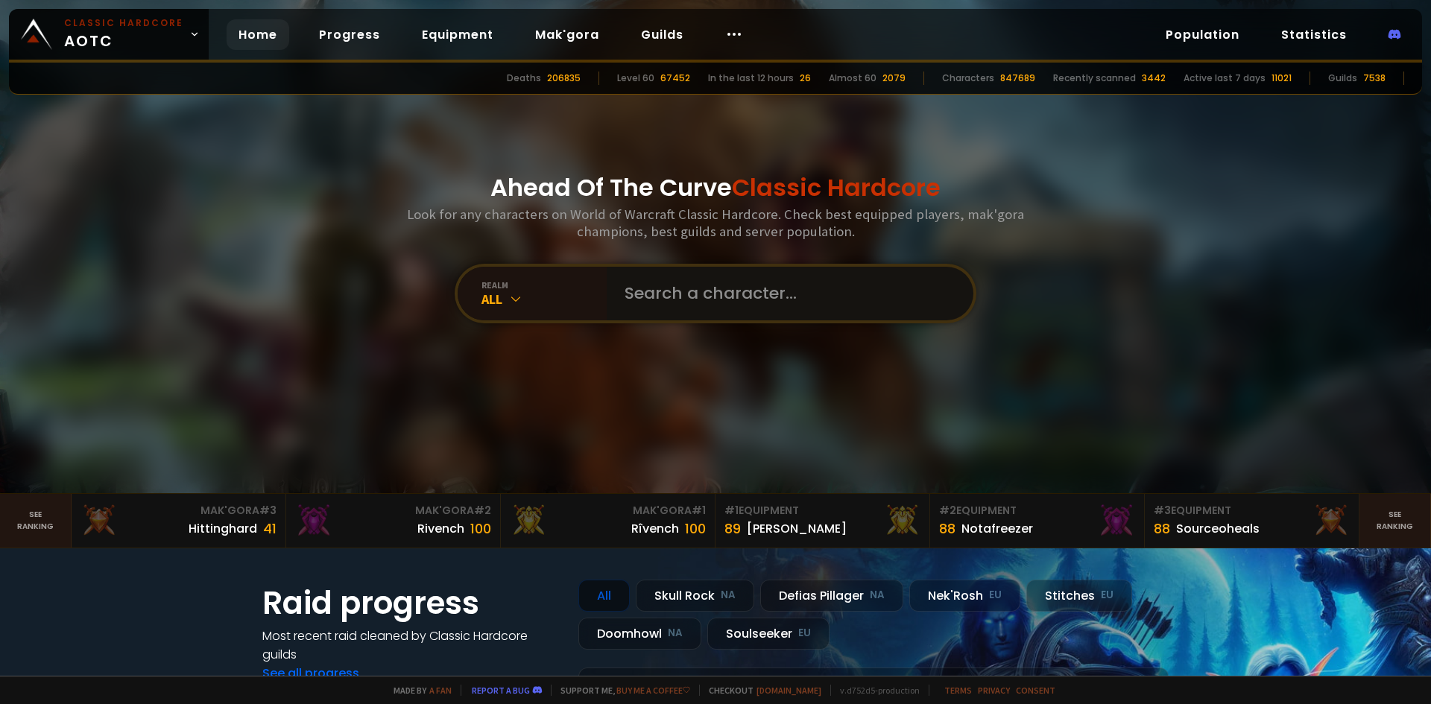
click at [661, 294] on input "text" at bounding box center [786, 294] width 340 height 54
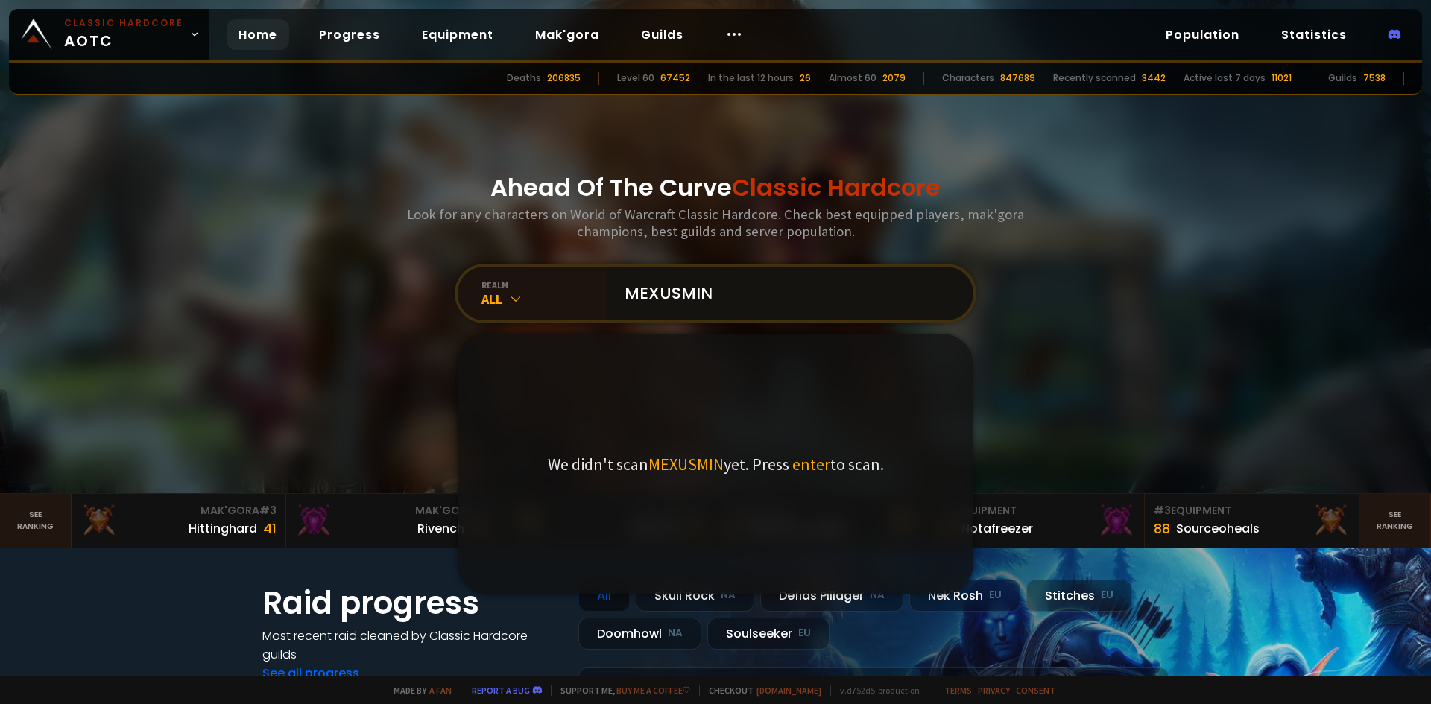
type input "MEXUSMING"
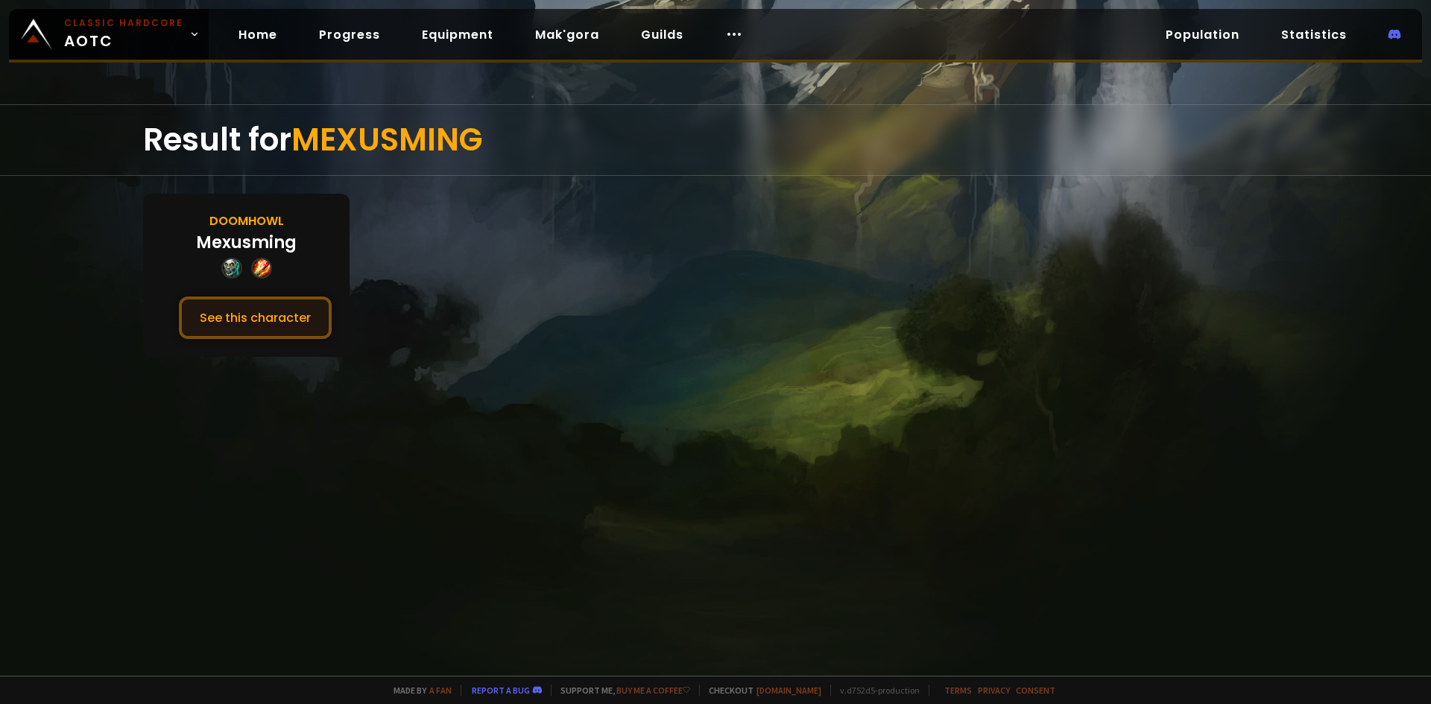
click at [264, 314] on button "See this character" at bounding box center [255, 318] width 153 height 42
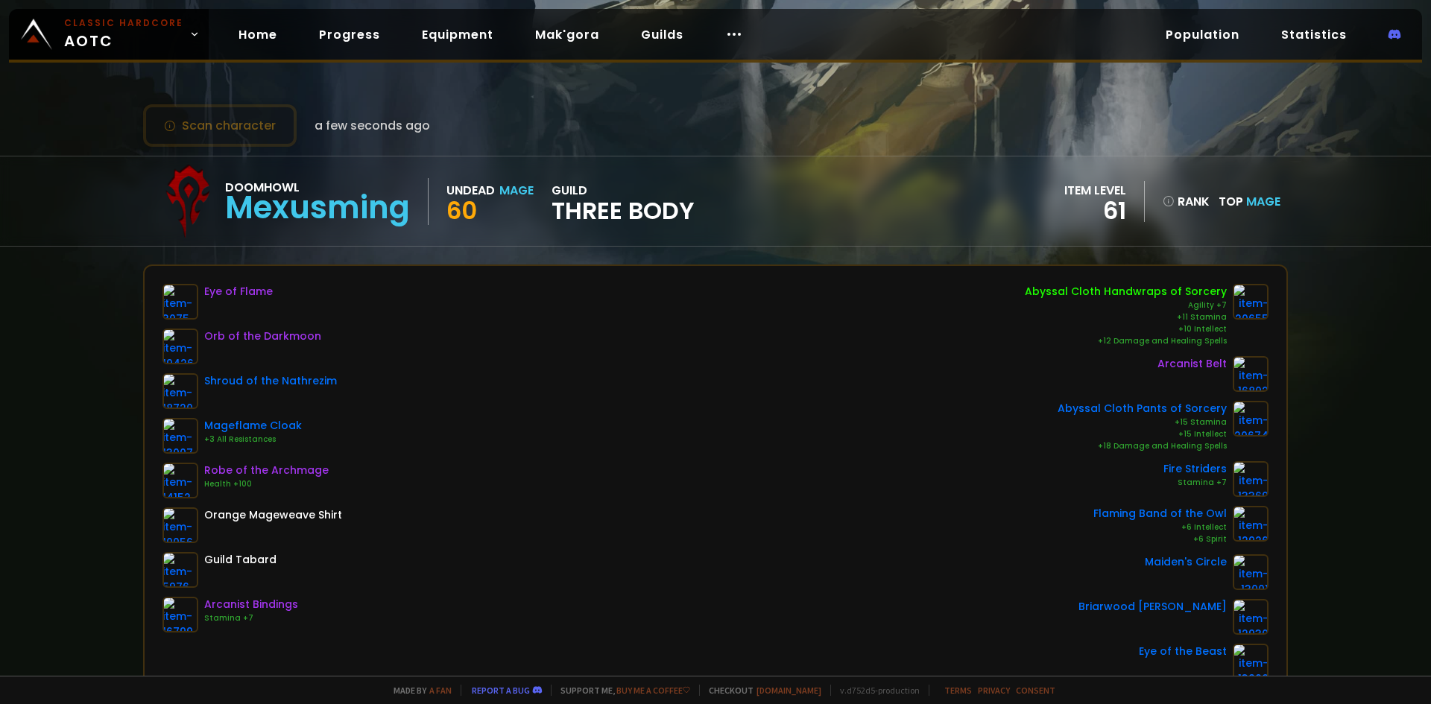
scroll to position [75, 0]
